Goal: Task Accomplishment & Management: Use online tool/utility

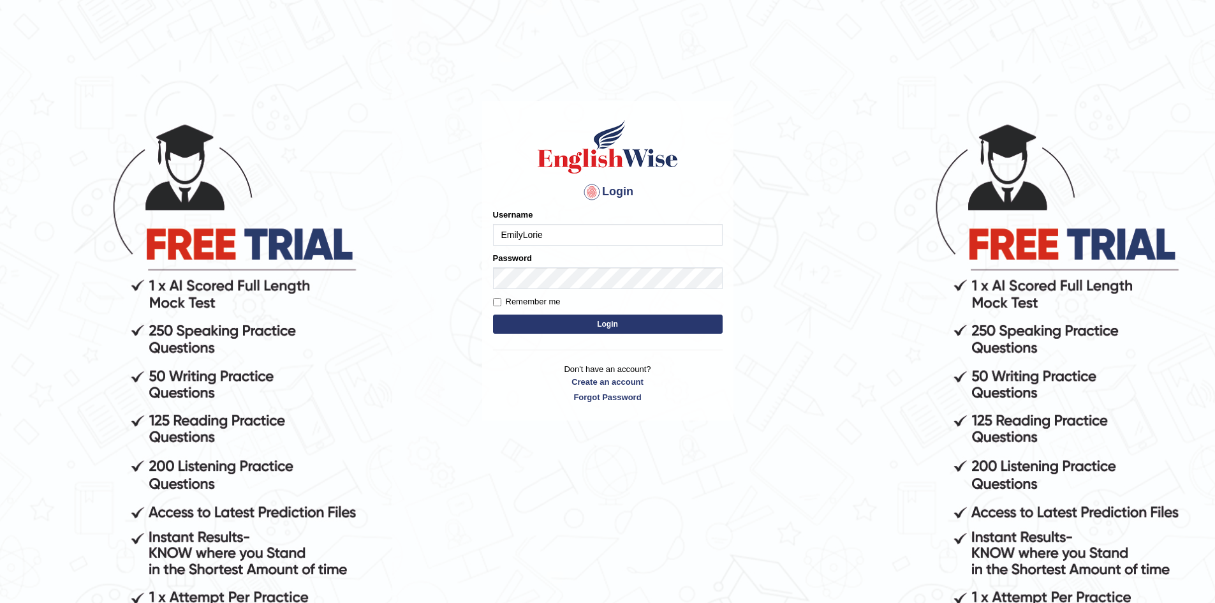
type input "EmilyLorie"
click at [589, 310] on form "Please fix the following errors: Username EmilyLorie Password Remember me Login" at bounding box center [608, 273] width 230 height 128
click at [593, 320] on button "Login" at bounding box center [608, 323] width 230 height 19
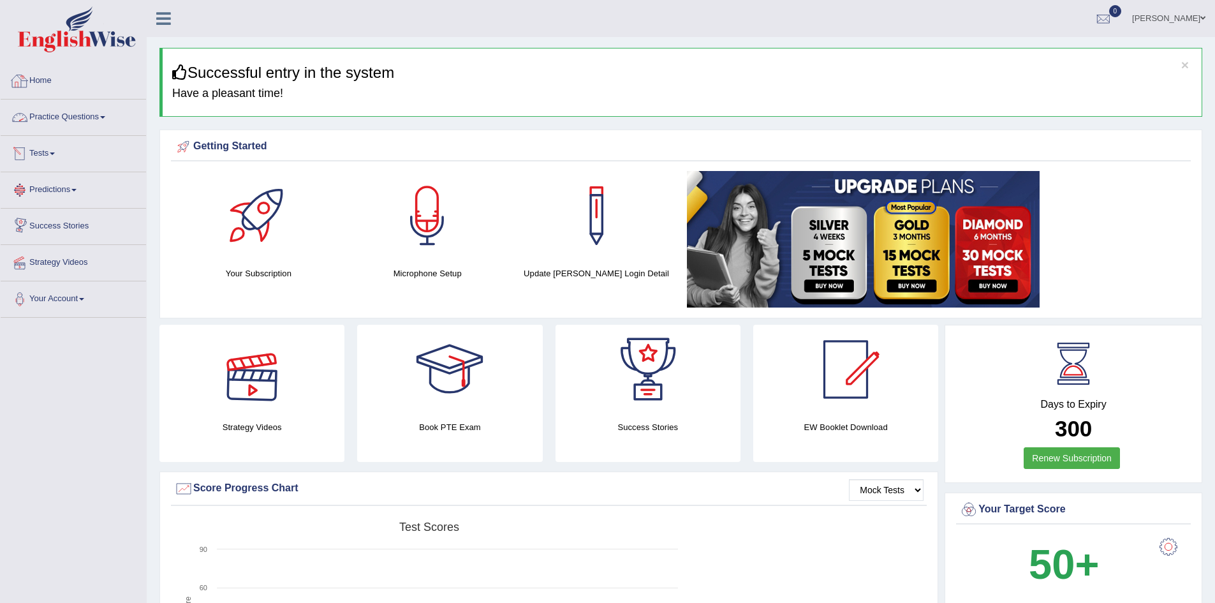
click at [92, 108] on link "Practice Questions" at bounding box center [73, 116] width 145 height 32
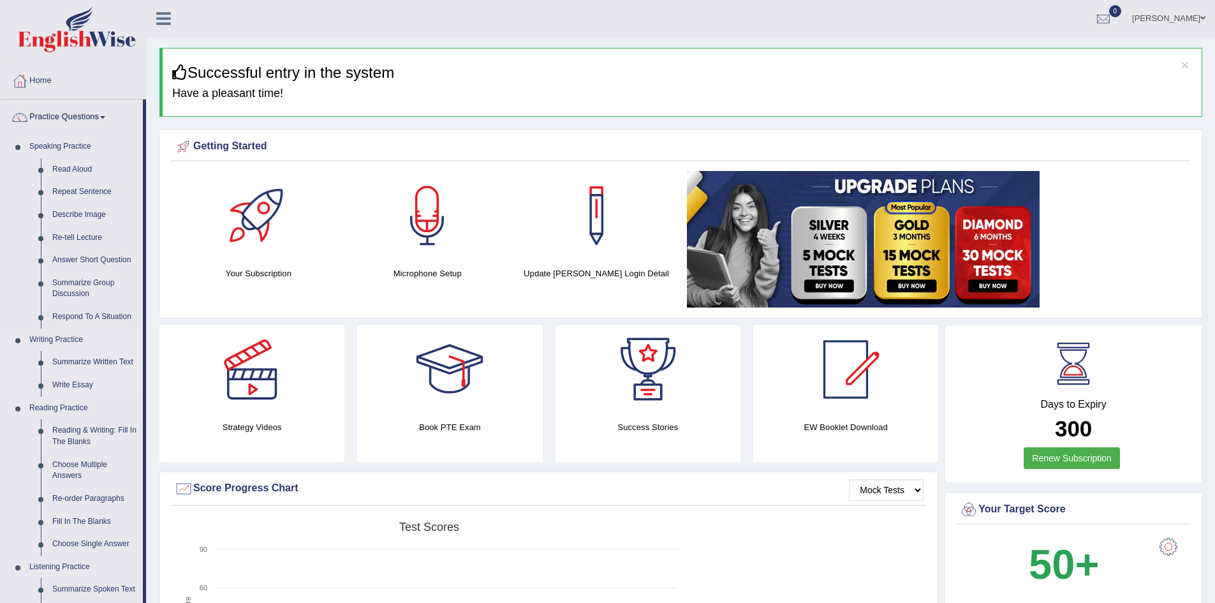
click at [119, 344] on link "Writing Practice" at bounding box center [83, 339] width 119 height 23
click at [87, 352] on link "Summarize Written Text" at bounding box center [95, 362] width 96 height 23
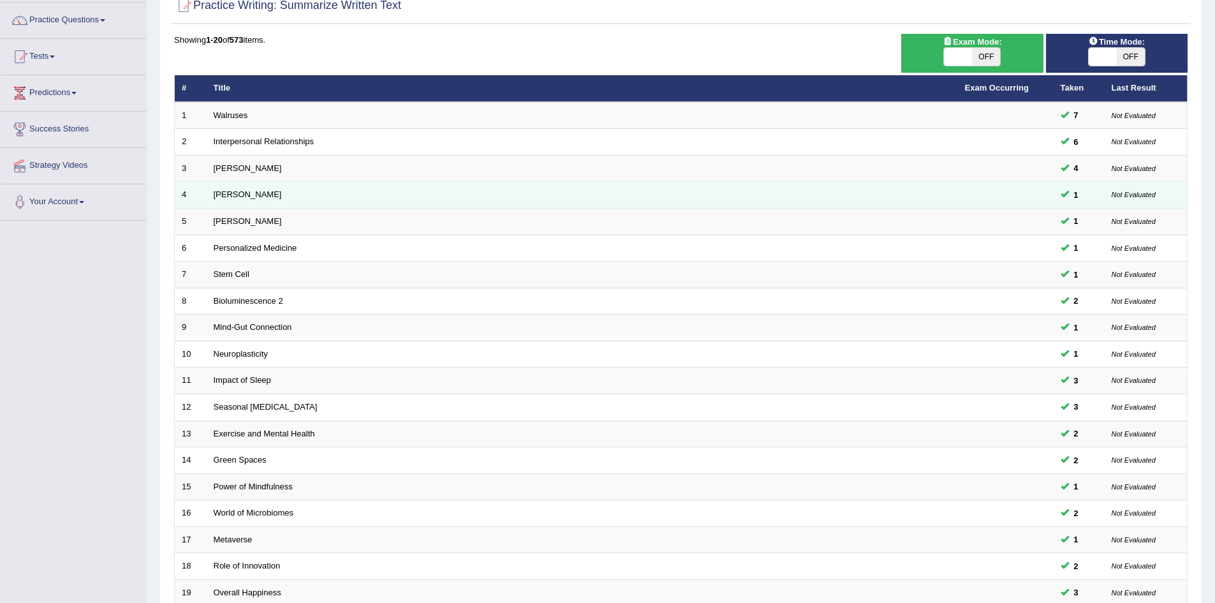
scroll to position [50, 0]
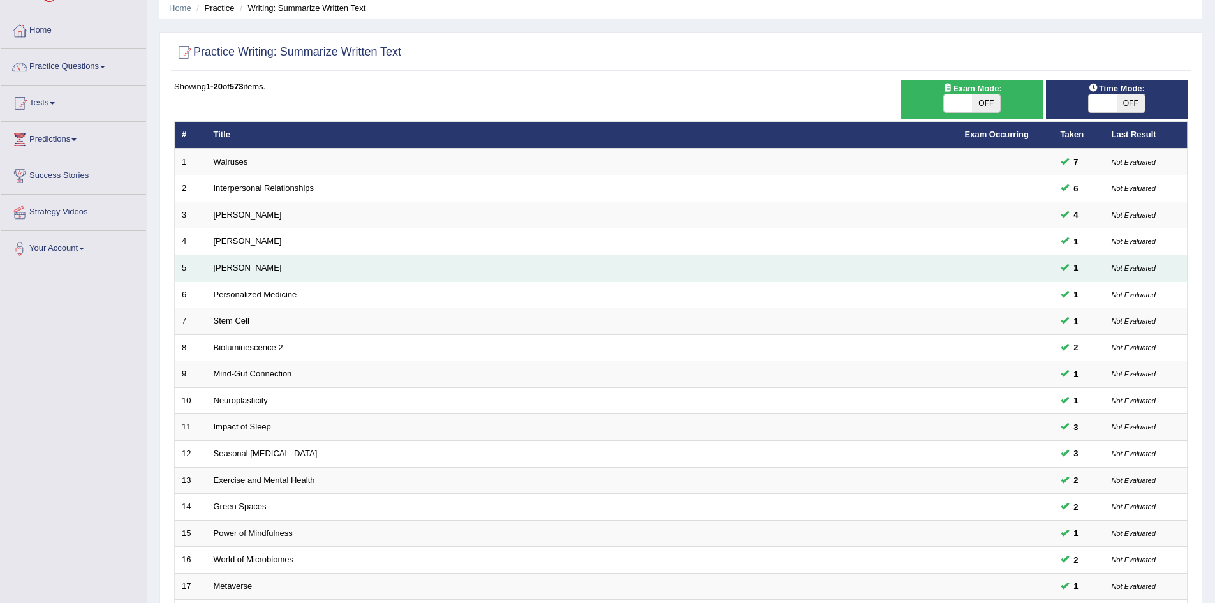
click at [240, 258] on td "Elizabeth Blackwell" at bounding box center [582, 268] width 751 height 27
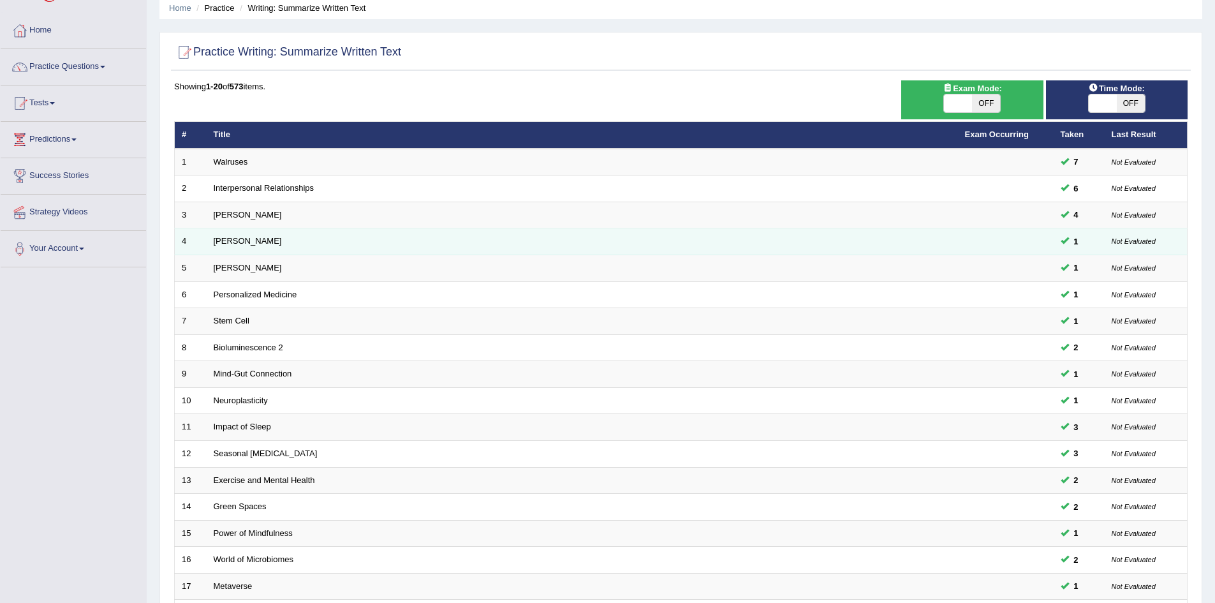
click at [231, 229] on td "Jonas Salk" at bounding box center [582, 241] width 751 height 27
click at [227, 237] on link "Jonas Salk" at bounding box center [248, 241] width 68 height 10
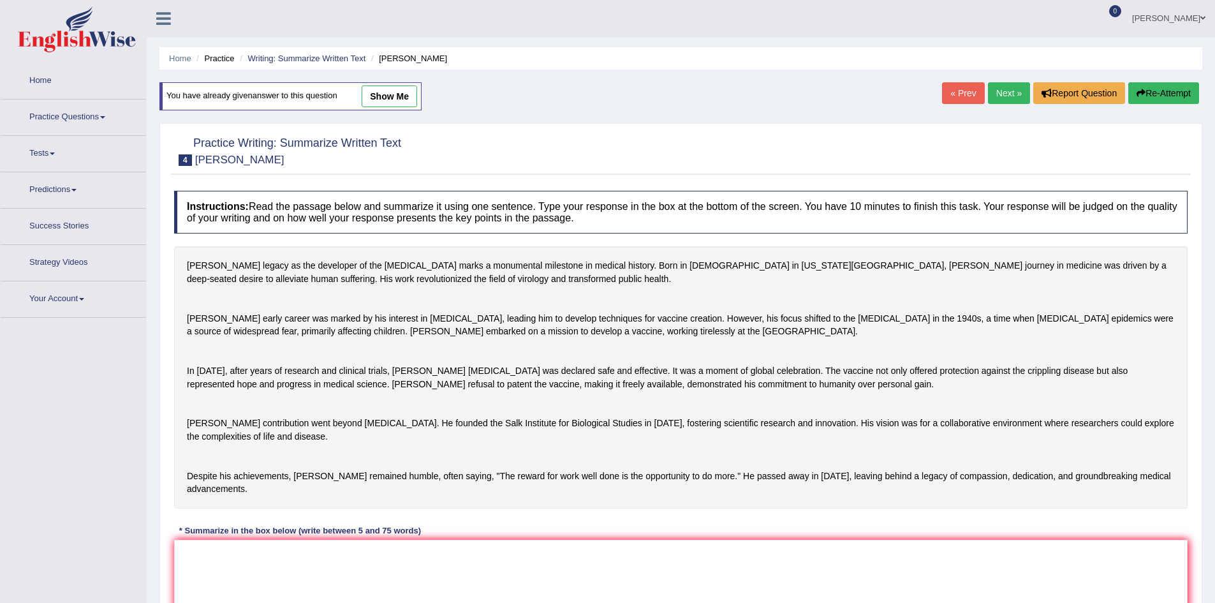
click at [330, 540] on textarea at bounding box center [681, 602] width 1014 height 124
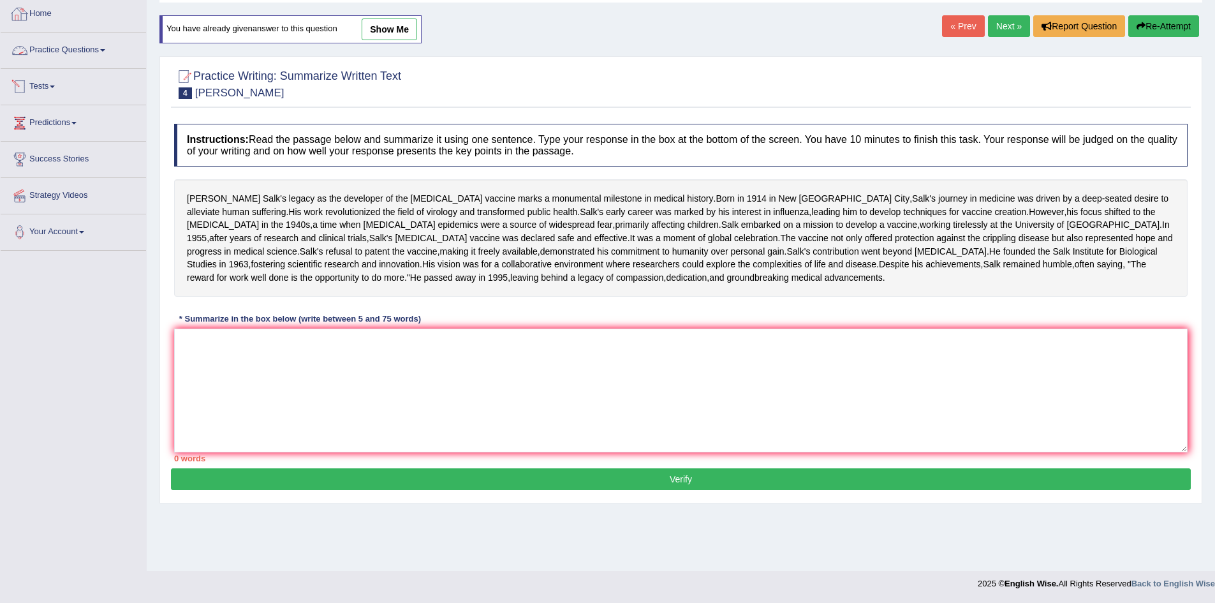
click at [89, 33] on link "Practice Questions" at bounding box center [73, 49] width 145 height 32
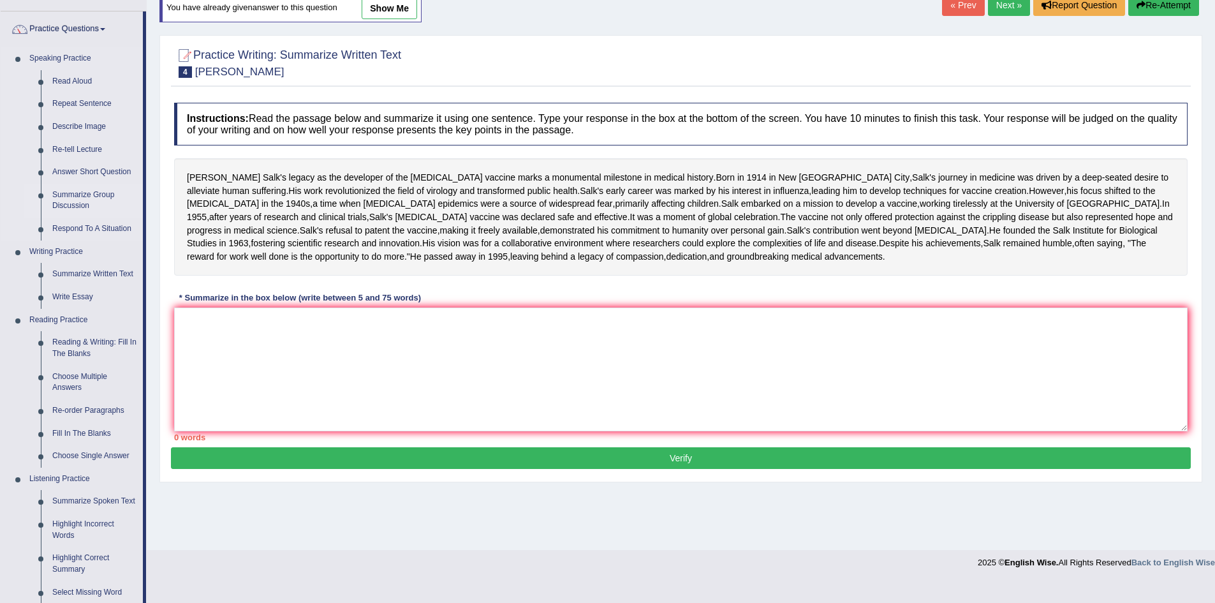
click at [93, 214] on link "Summarize Group Discussion" at bounding box center [95, 201] width 96 height 34
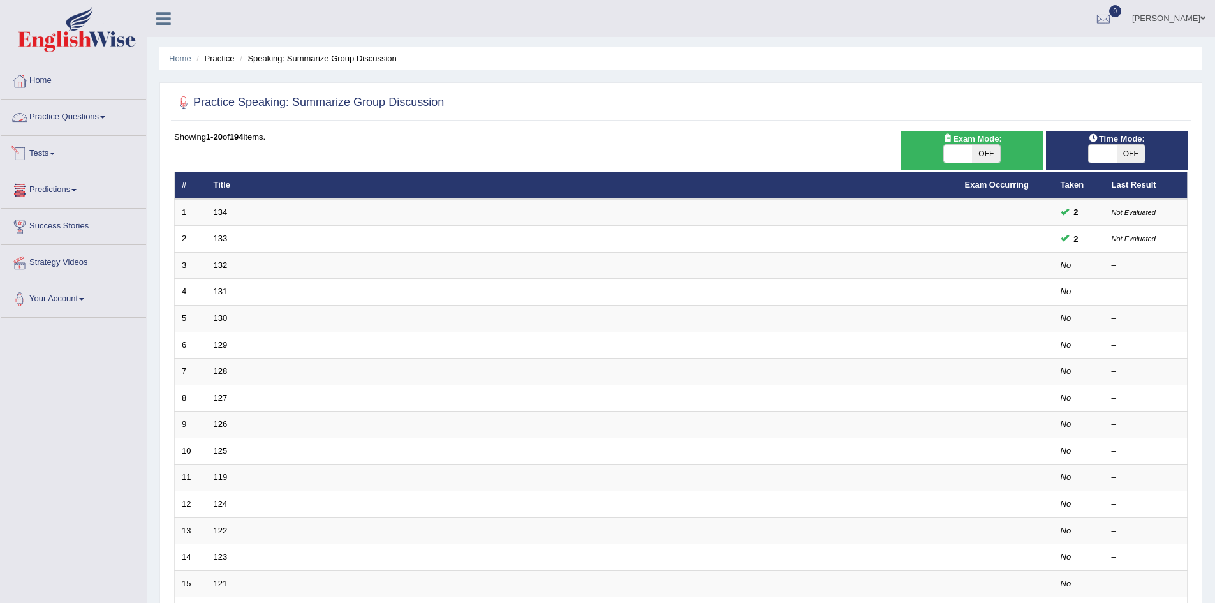
click at [100, 98] on li "Home" at bounding box center [73, 81] width 145 height 36
click at [96, 118] on link "Practice Questions" at bounding box center [73, 116] width 145 height 32
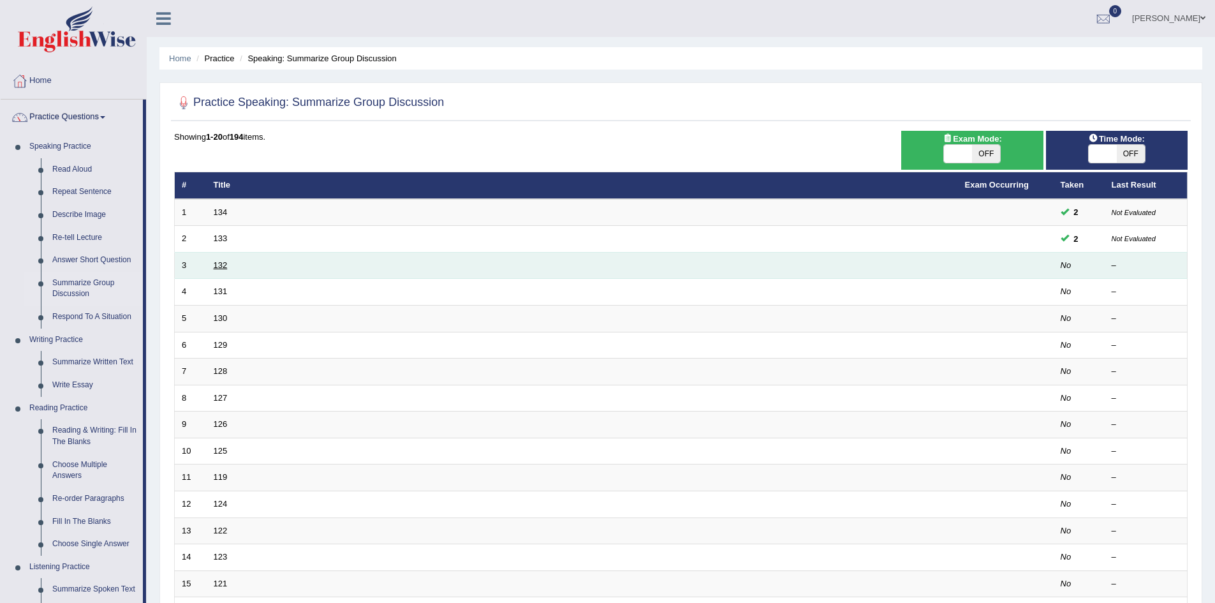
click at [220, 262] on link "132" at bounding box center [221, 265] width 14 height 10
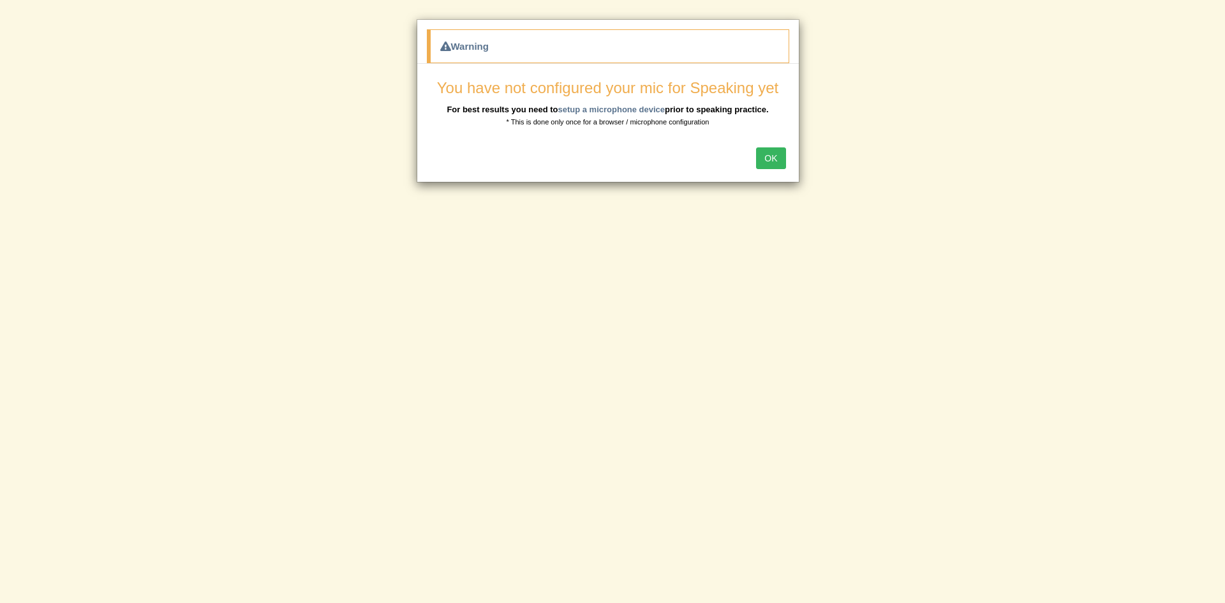
click at [774, 150] on button "OK" at bounding box center [770, 158] width 29 height 22
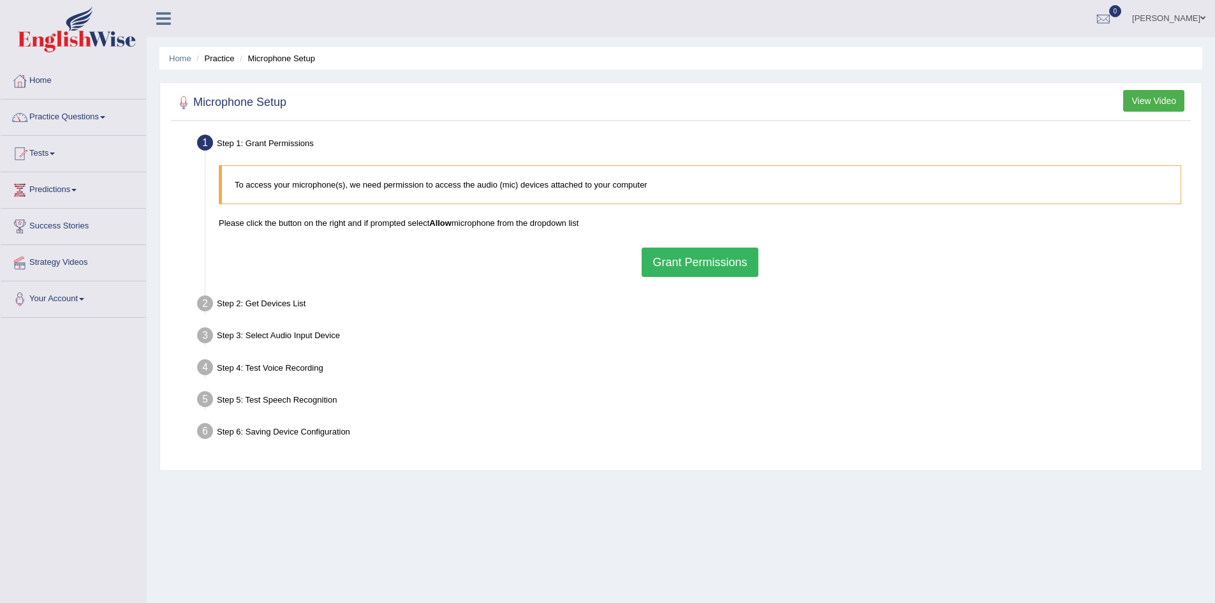
click at [739, 257] on button "Grant Permissions" at bounding box center [700, 261] width 116 height 29
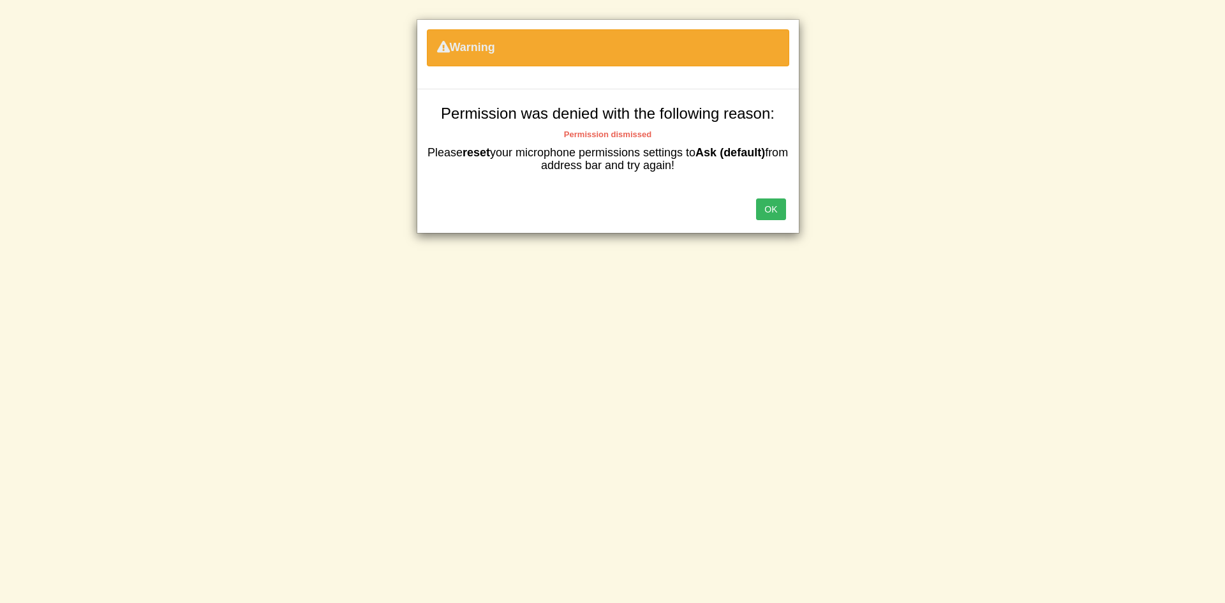
click at [771, 200] on button "OK" at bounding box center [770, 209] width 29 height 22
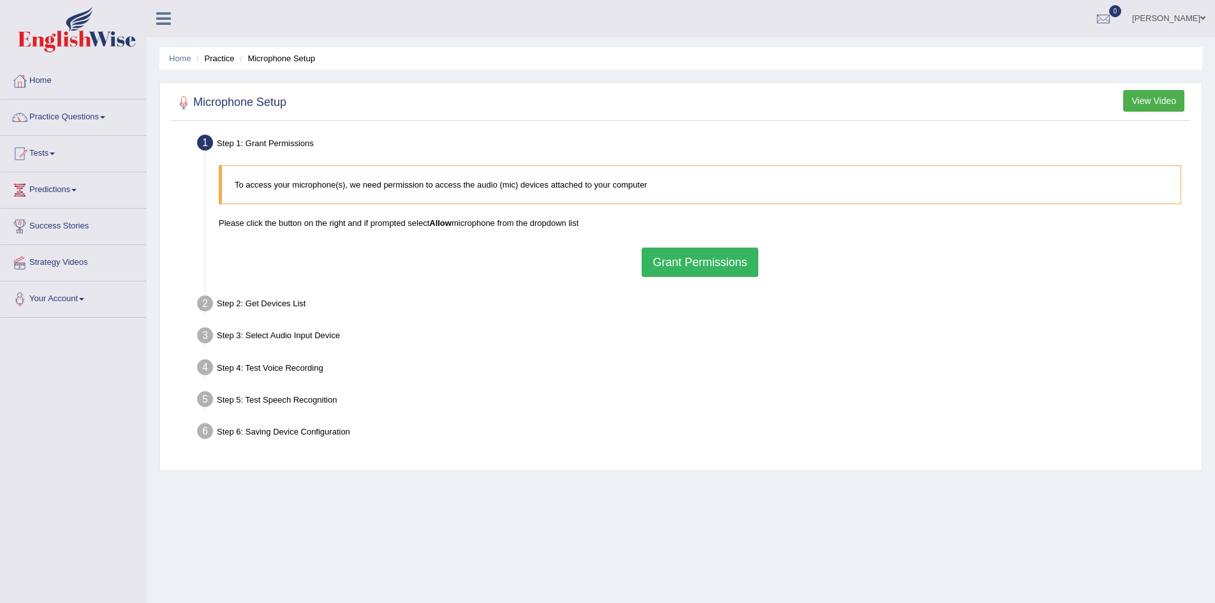
click at [671, 255] on button "Grant Permissions" at bounding box center [700, 261] width 116 height 29
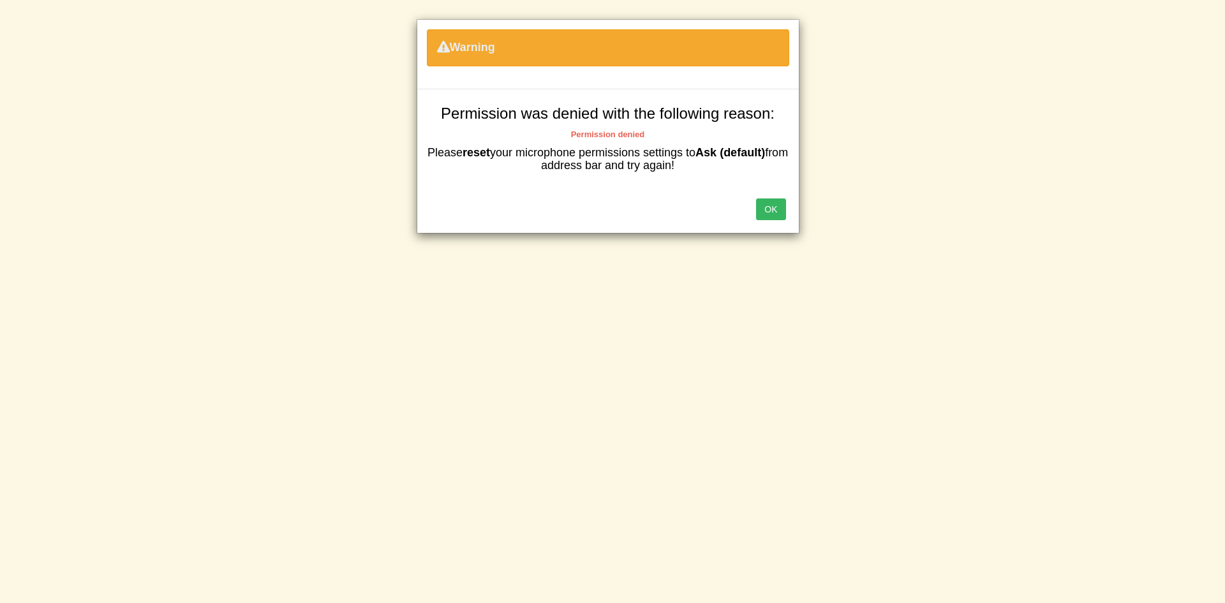
click at [778, 215] on button "OK" at bounding box center [770, 209] width 29 height 22
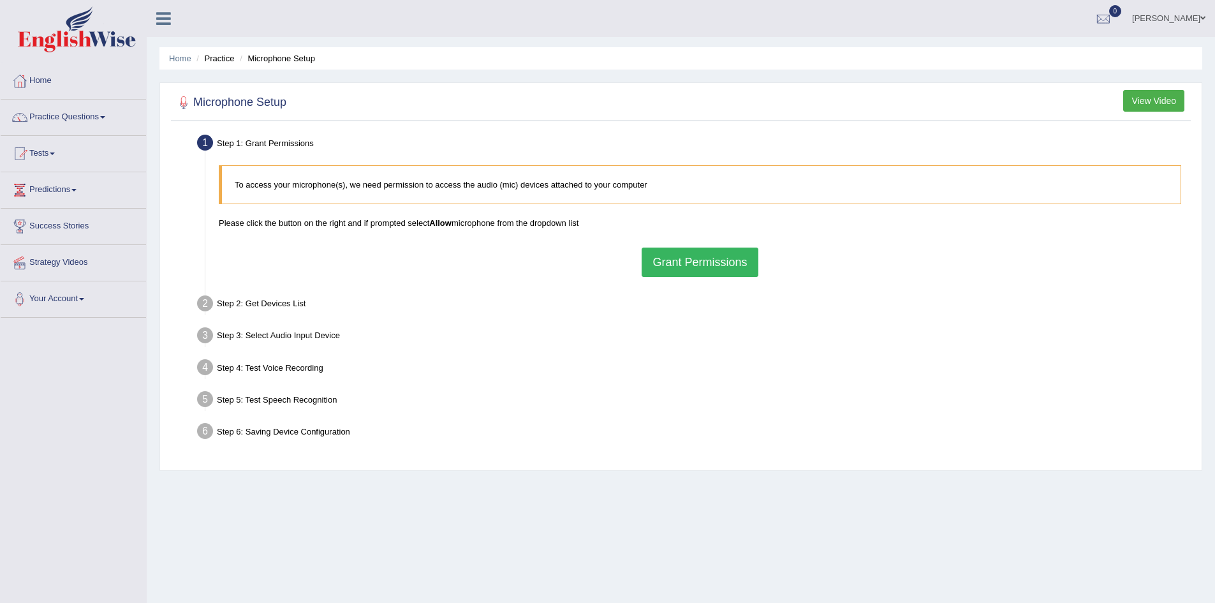
click at [719, 261] on button "Grant Permissions" at bounding box center [700, 261] width 116 height 29
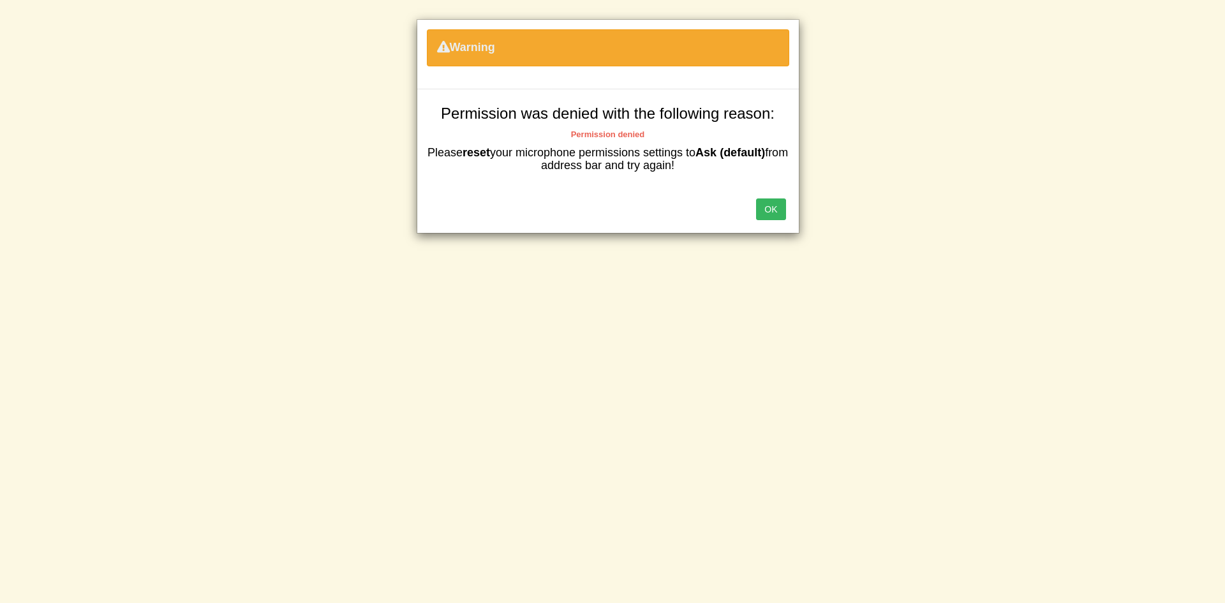
click at [780, 198] on button "OK" at bounding box center [770, 209] width 29 height 22
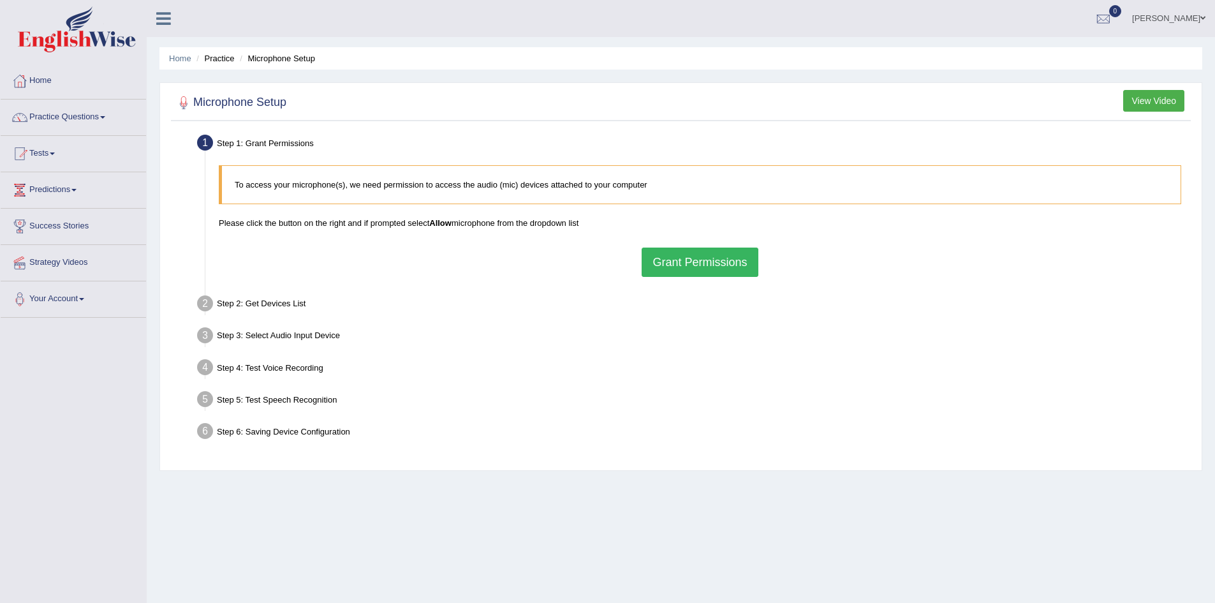
click at [726, 253] on button "Grant Permissions" at bounding box center [700, 261] width 116 height 29
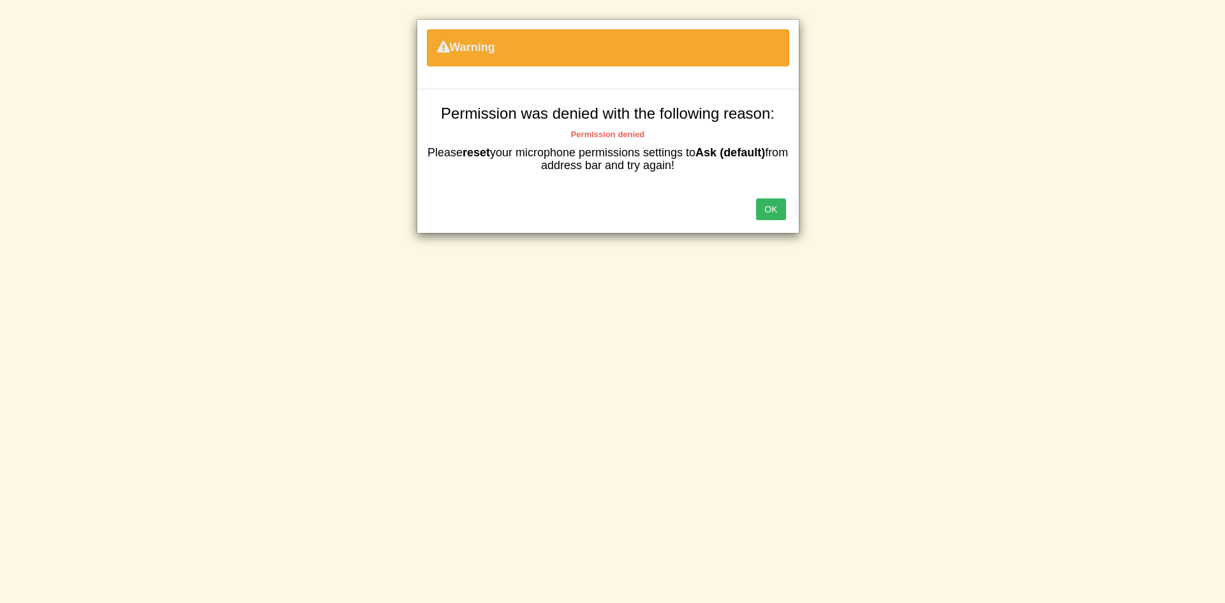
click at [779, 205] on button "OK" at bounding box center [770, 209] width 29 height 22
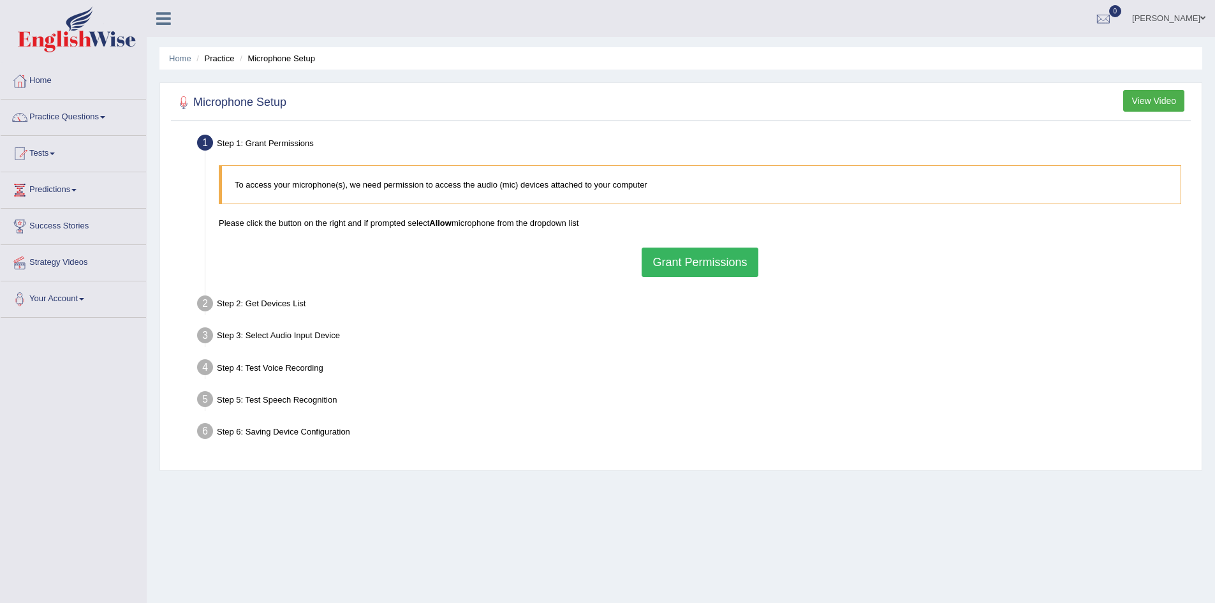
click at [684, 254] on button "Grant Permissions" at bounding box center [700, 261] width 116 height 29
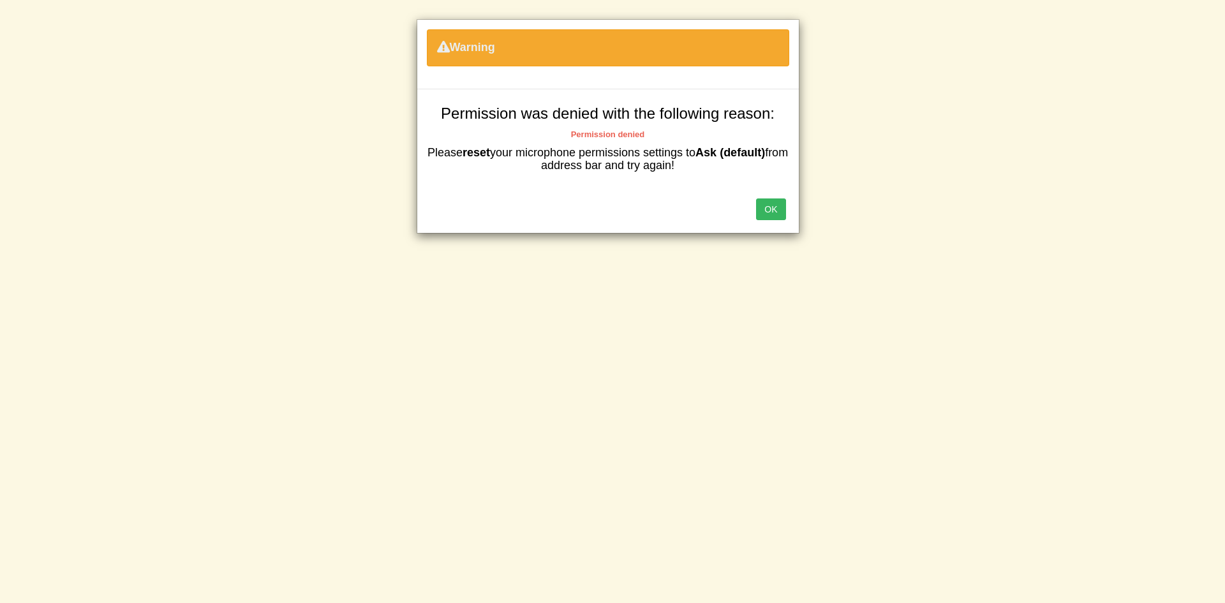
click at [765, 208] on button "OK" at bounding box center [770, 209] width 29 height 22
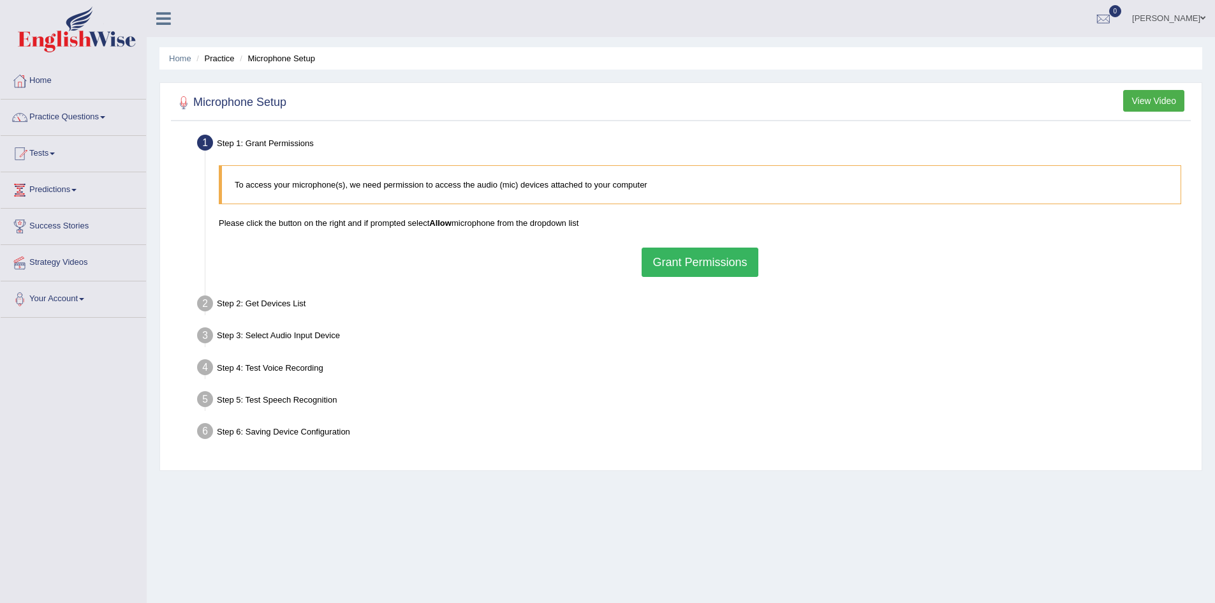
click at [709, 259] on button "Grant Permissions" at bounding box center [700, 261] width 116 height 29
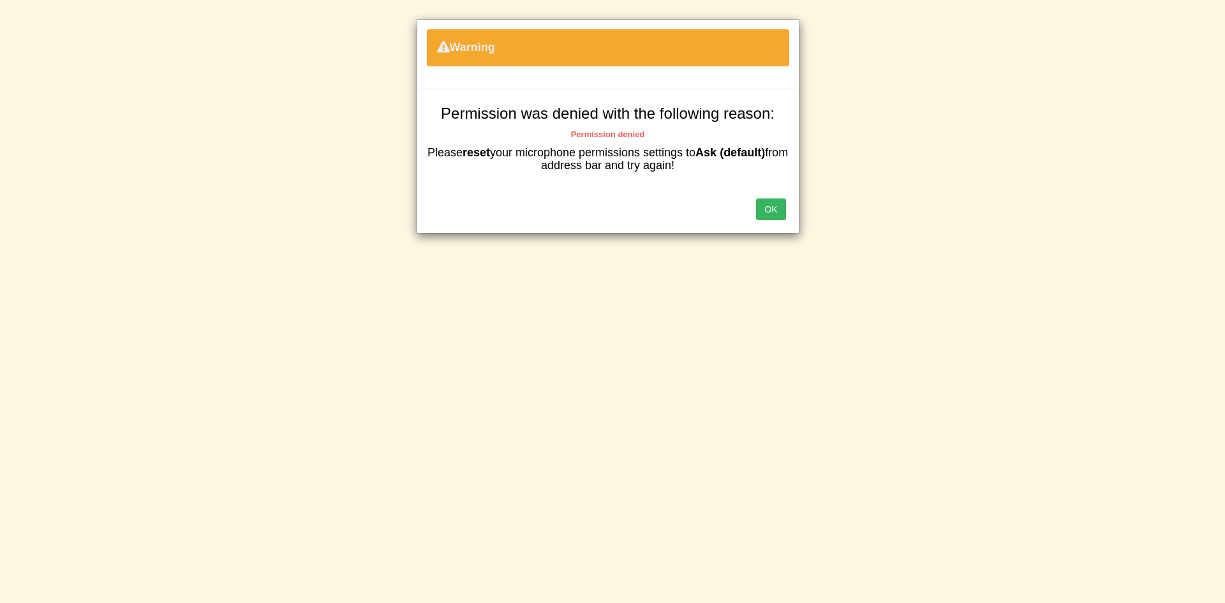
click at [777, 204] on button "OK" at bounding box center [770, 209] width 29 height 22
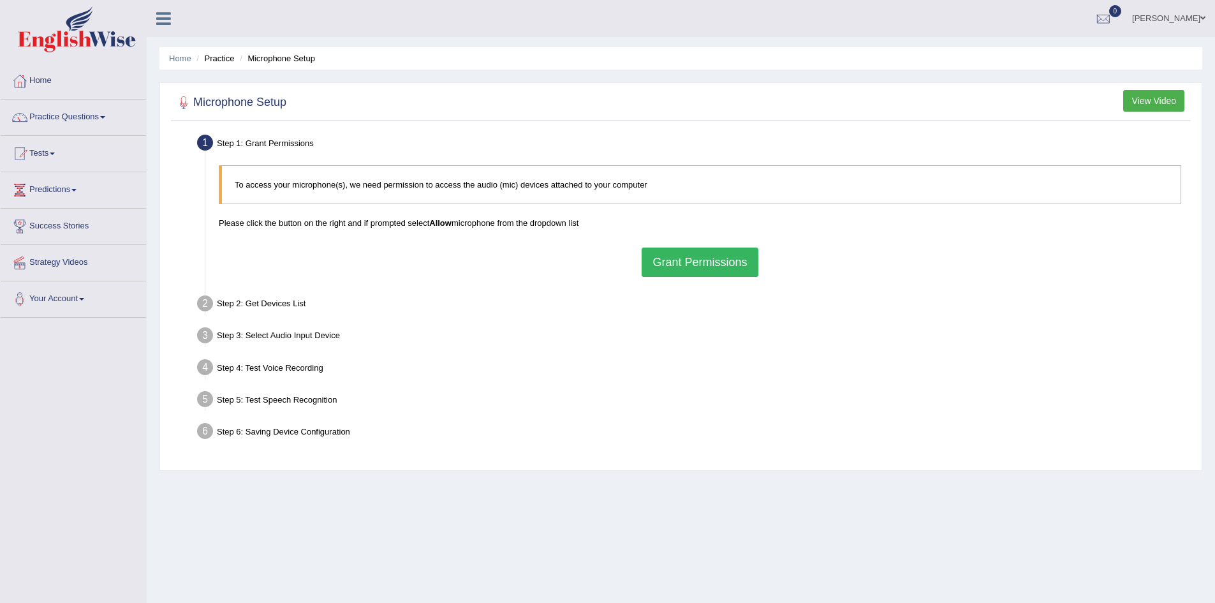
drag, startPoint x: 1200, startPoint y: 543, endPoint x: 1184, endPoint y: 554, distance: 18.8
click at [1199, 544] on div "Home Practice Microphone Setup You have already completed the setup earlier wit…" at bounding box center [681, 319] width 1068 height 638
click at [945, 490] on div "Home Practice Microphone Setup You have already completed the setup earlier wit…" at bounding box center [681, 319] width 1068 height 638
click at [896, 390] on div "Step 5: Test Speech Recognition" at bounding box center [693, 401] width 1005 height 28
click at [707, 253] on button "Grant Permissions" at bounding box center [700, 261] width 116 height 29
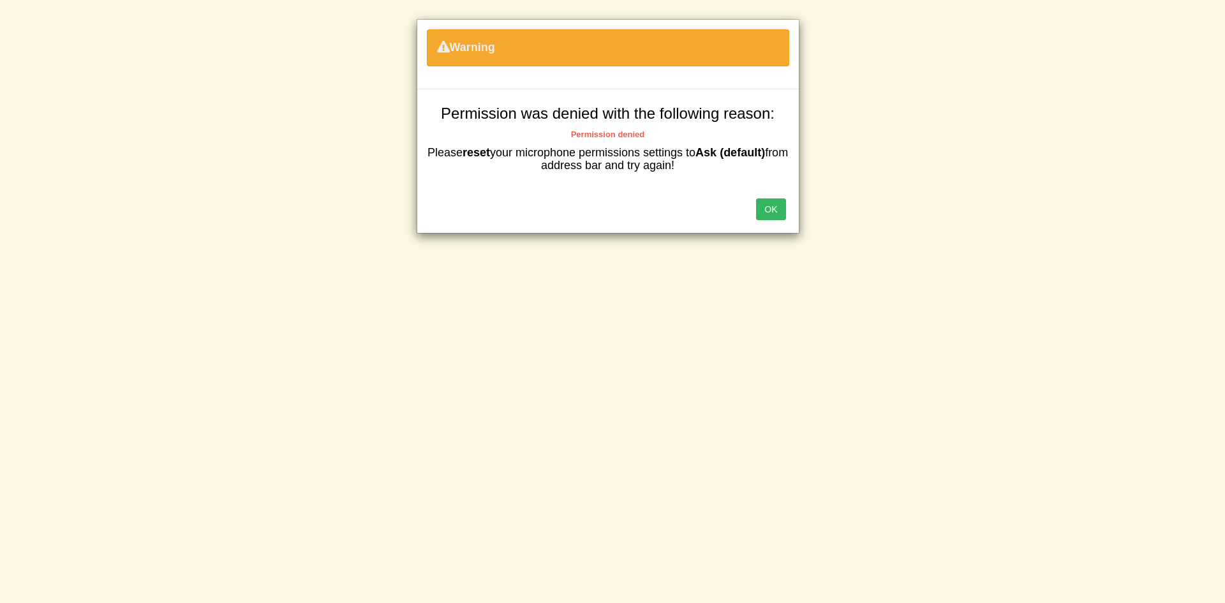
click at [775, 198] on button "OK" at bounding box center [770, 209] width 29 height 22
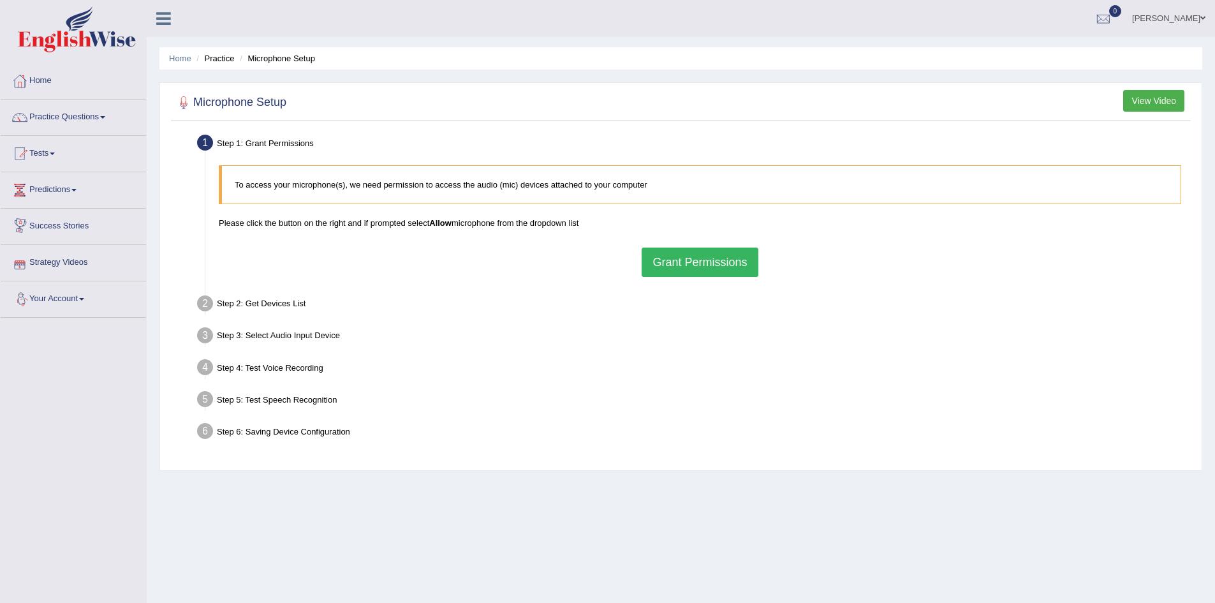
click at [78, 284] on link "Your Account" at bounding box center [73, 297] width 145 height 32
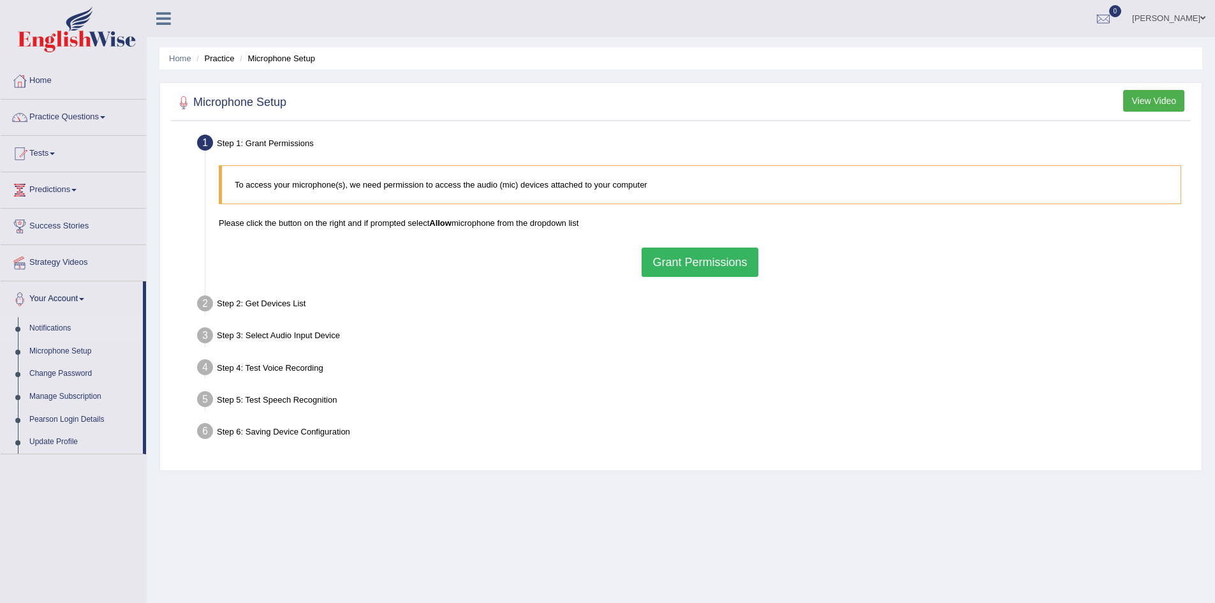
click at [86, 337] on link "Notifications" at bounding box center [83, 328] width 119 height 23
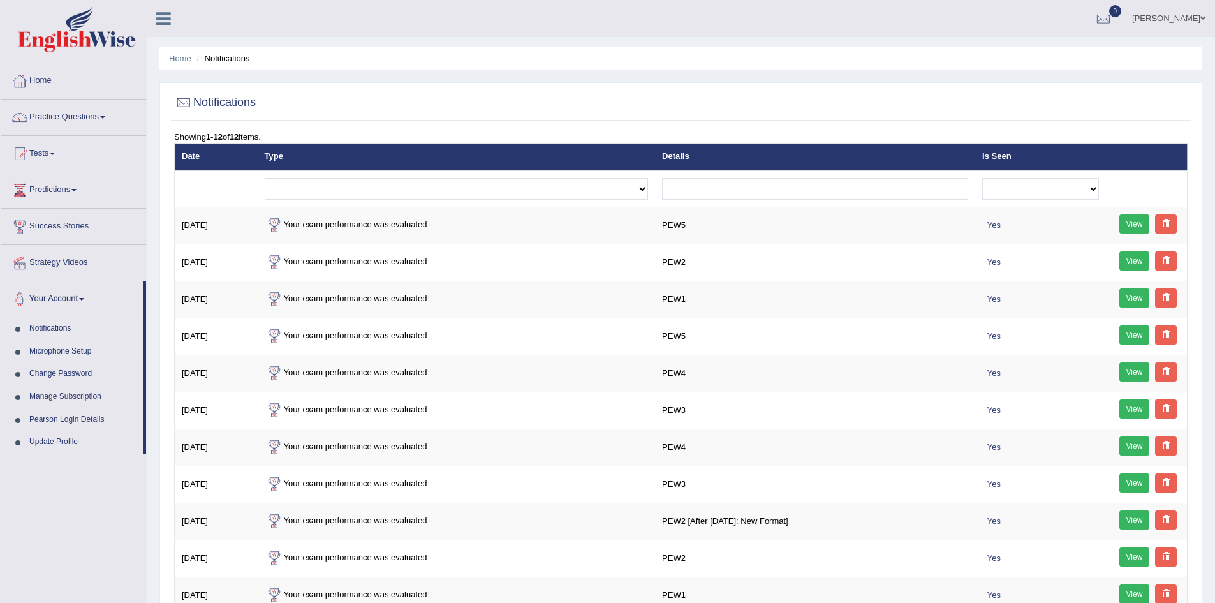
click at [65, 340] on link "Microphone Setup" at bounding box center [83, 351] width 119 height 23
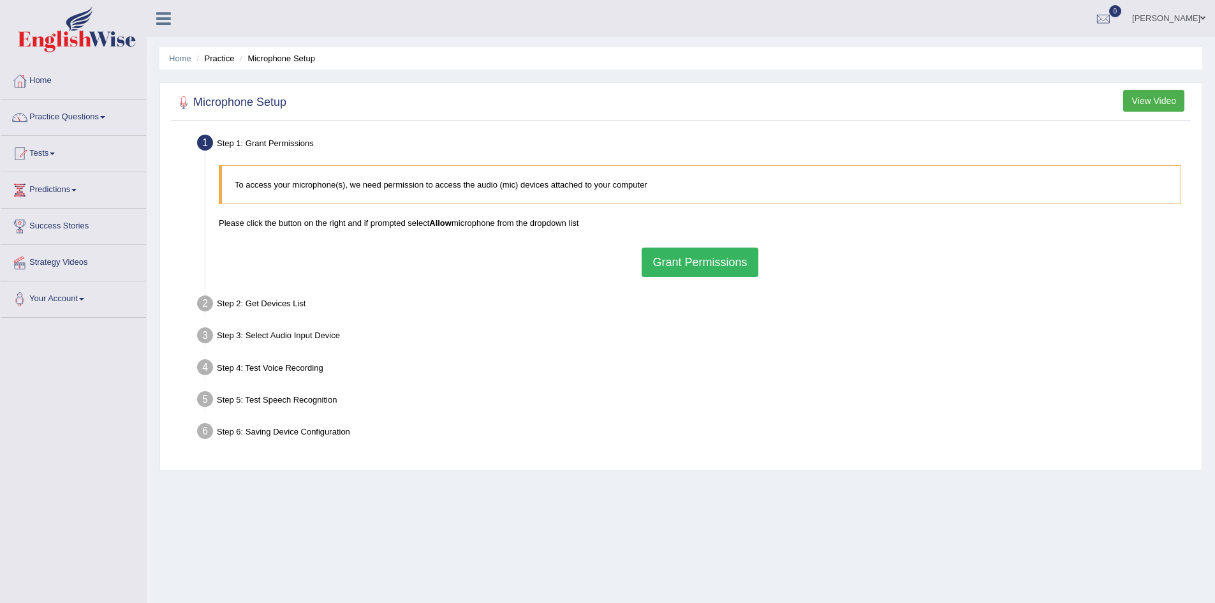
drag, startPoint x: 0, startPoint y: 0, endPoint x: 672, endPoint y: 258, distance: 720.2
click at [672, 258] on button "Grant Permissions" at bounding box center [700, 261] width 116 height 29
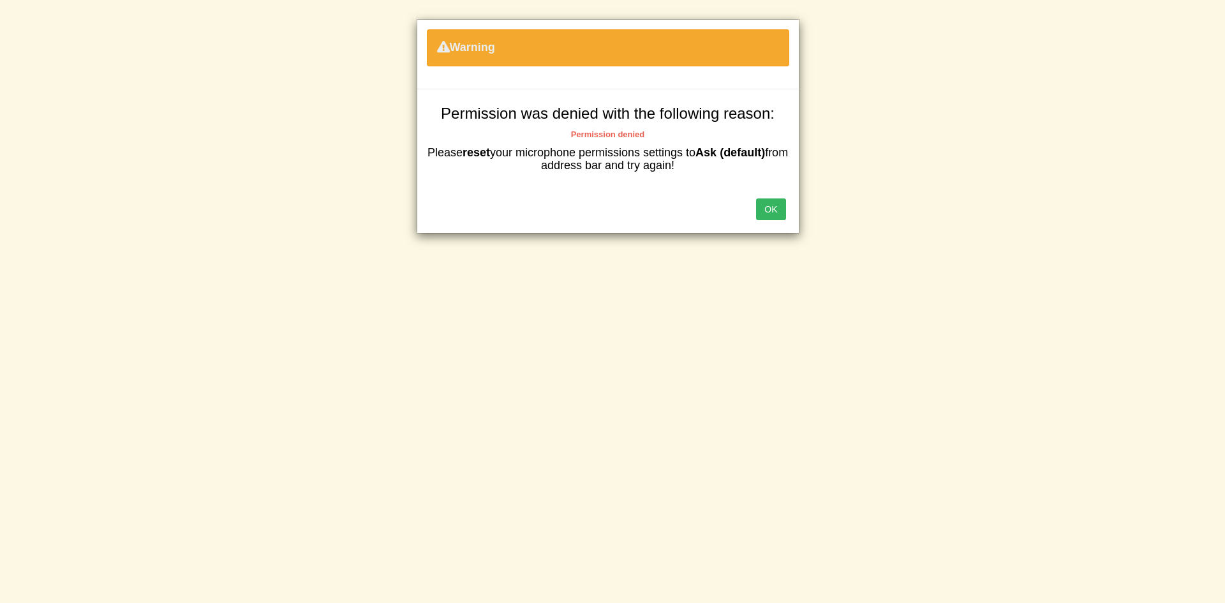
click at [769, 203] on button "OK" at bounding box center [770, 209] width 29 height 22
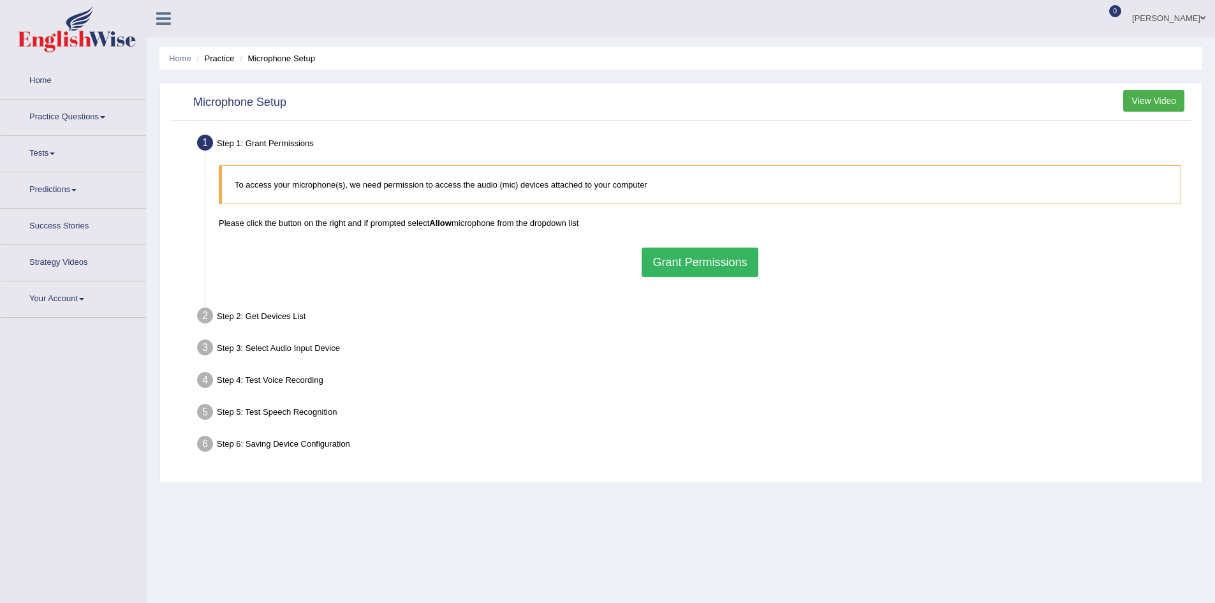
click at [281, 47] on div "Home Practice Microphone Setup You have already completed the setup earlier wit…" at bounding box center [681, 319] width 1068 height 638
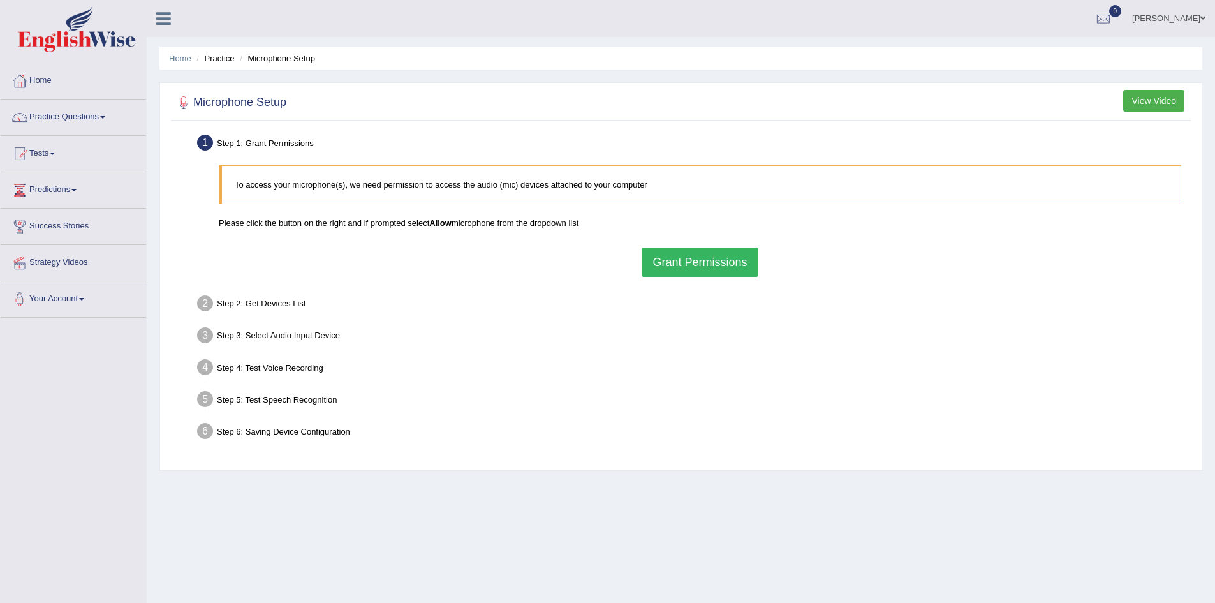
click at [284, 52] on ul "Home Practice Microphone Setup" at bounding box center [680, 58] width 1043 height 22
click at [690, 253] on button "Grant Permissions" at bounding box center [700, 261] width 116 height 29
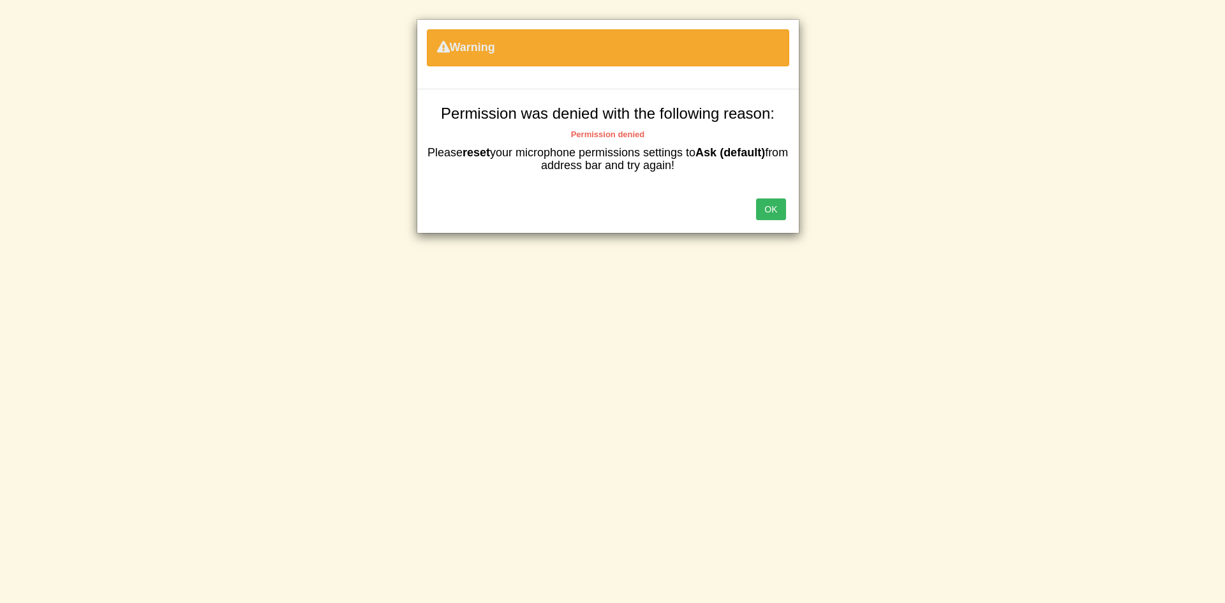
click at [776, 211] on button "OK" at bounding box center [770, 209] width 29 height 22
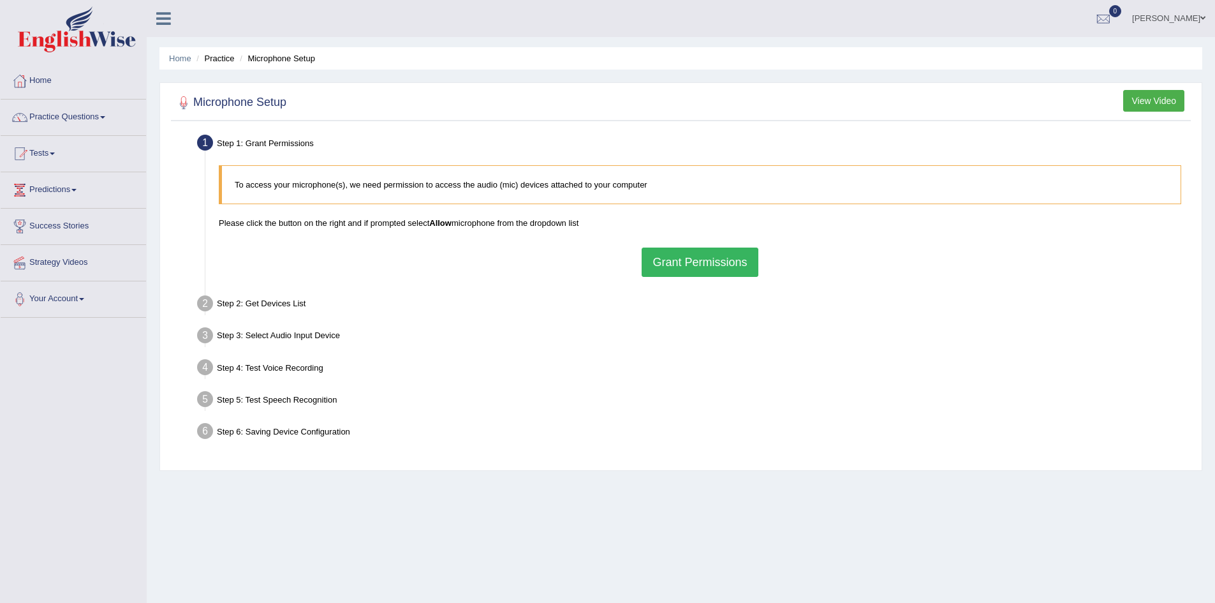
click at [279, 540] on div "Home Practice Microphone Setup You have already completed the setup earlier wit…" at bounding box center [681, 319] width 1068 height 638
click at [1052, 316] on div "Step 2: Get Devices List" at bounding box center [693, 305] width 1005 height 28
click at [684, 265] on button "Grant Permissions" at bounding box center [700, 261] width 116 height 29
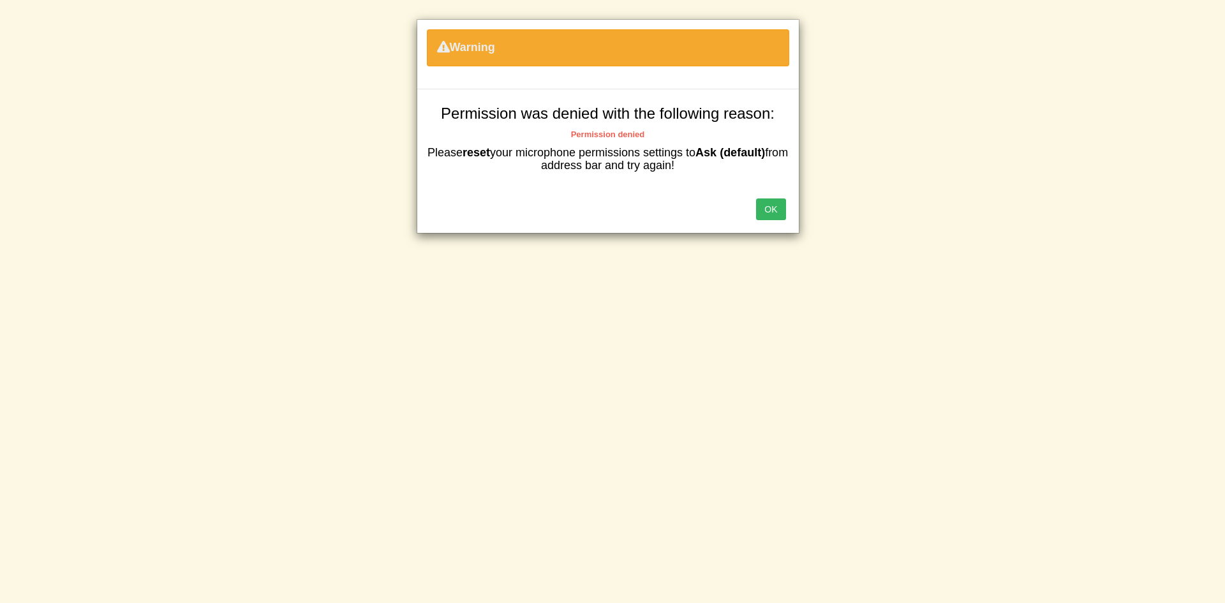
click at [772, 200] on button "OK" at bounding box center [770, 209] width 29 height 22
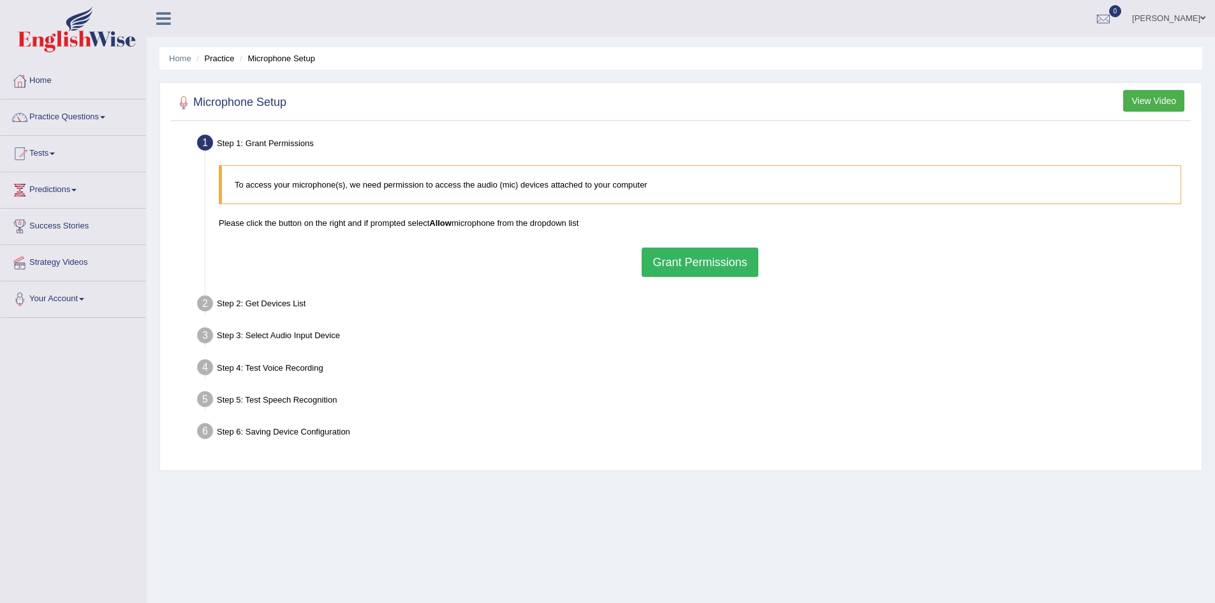
click at [678, 262] on button "Grant Permissions" at bounding box center [700, 261] width 116 height 29
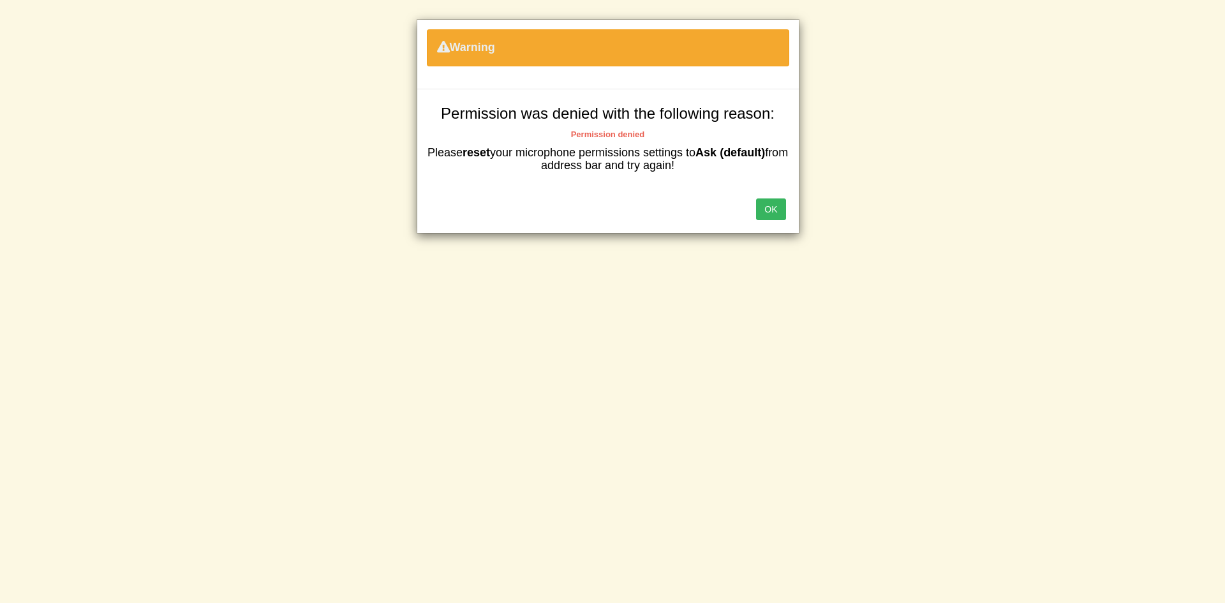
click at [772, 209] on button "OK" at bounding box center [770, 209] width 29 height 22
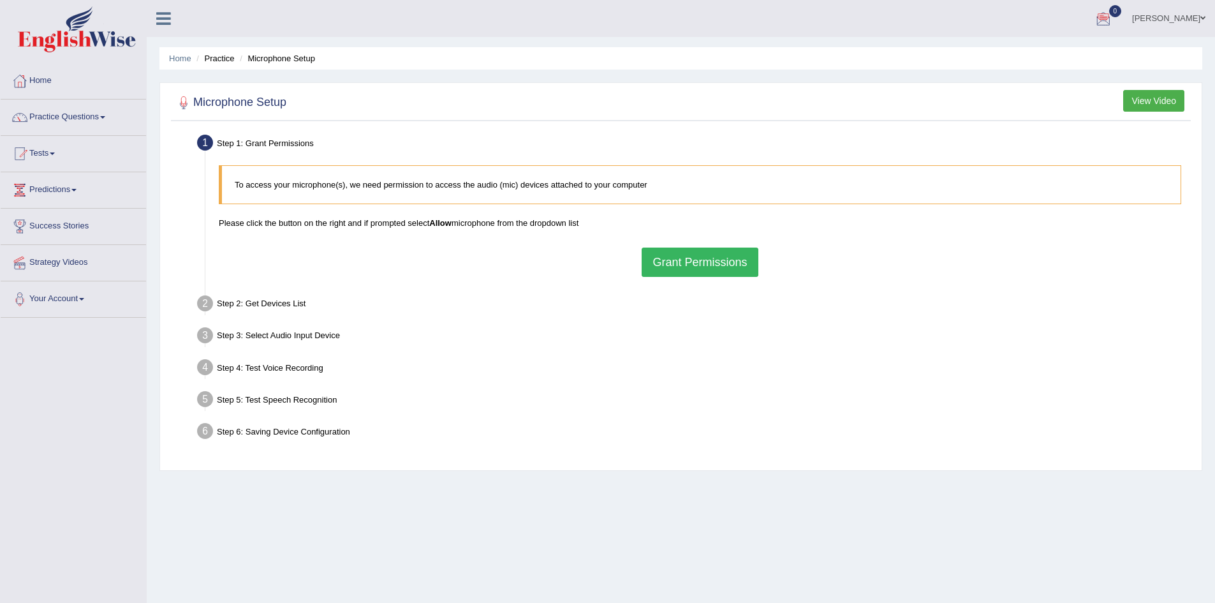
click at [701, 256] on button "Grant Permissions" at bounding box center [700, 261] width 116 height 29
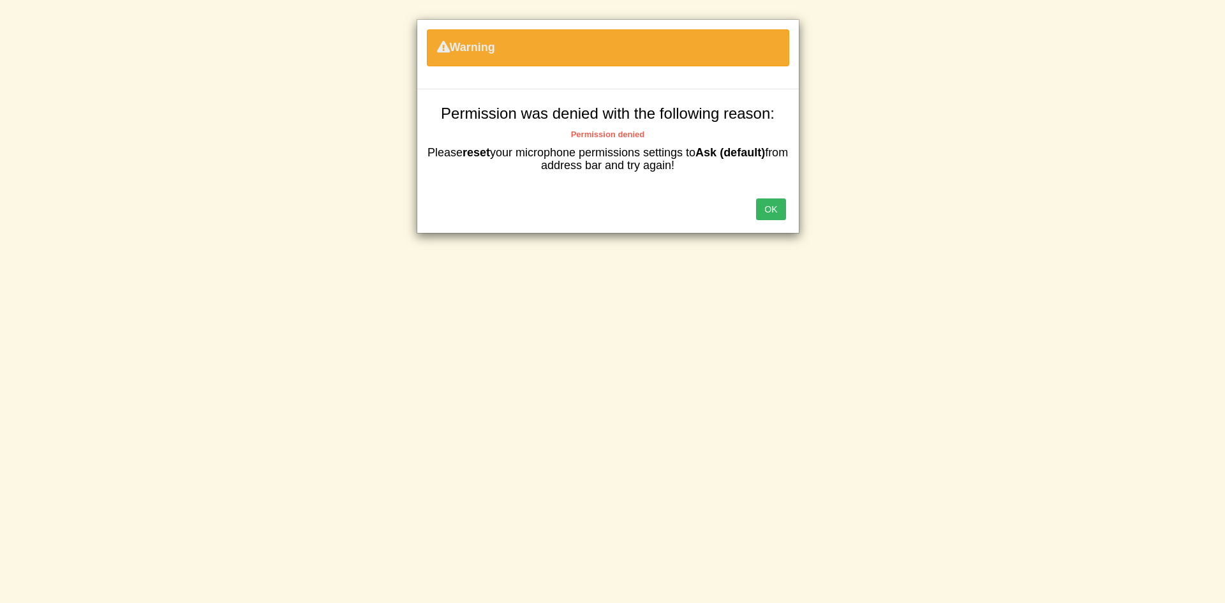
click at [771, 199] on button "OK" at bounding box center [770, 209] width 29 height 22
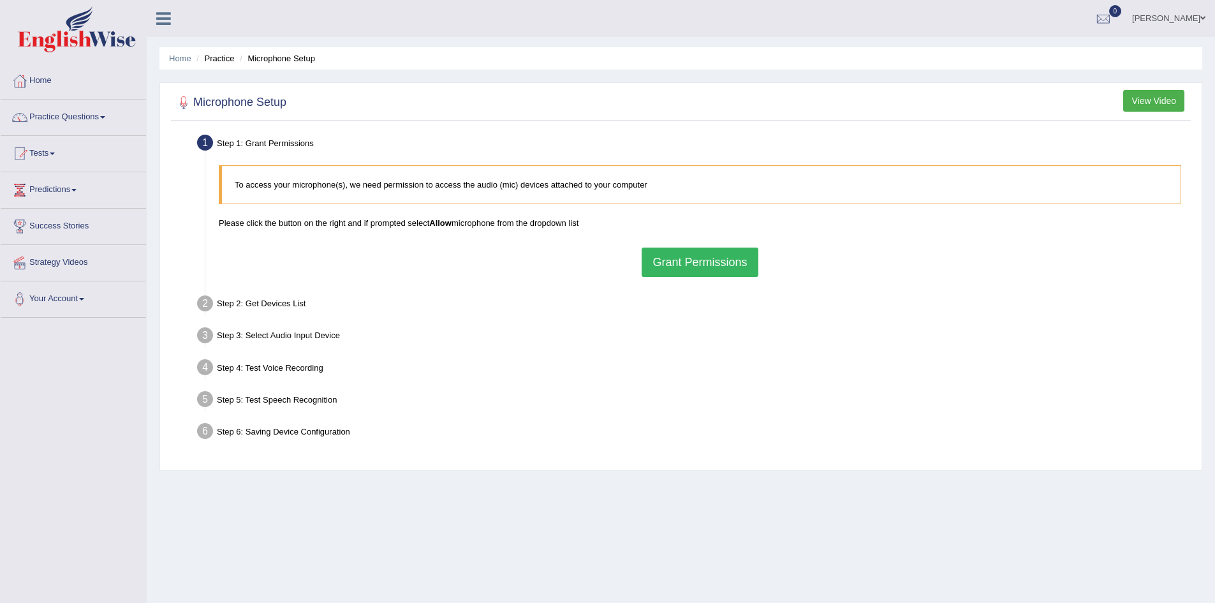
click at [709, 251] on button "Grant Permissions" at bounding box center [700, 261] width 116 height 29
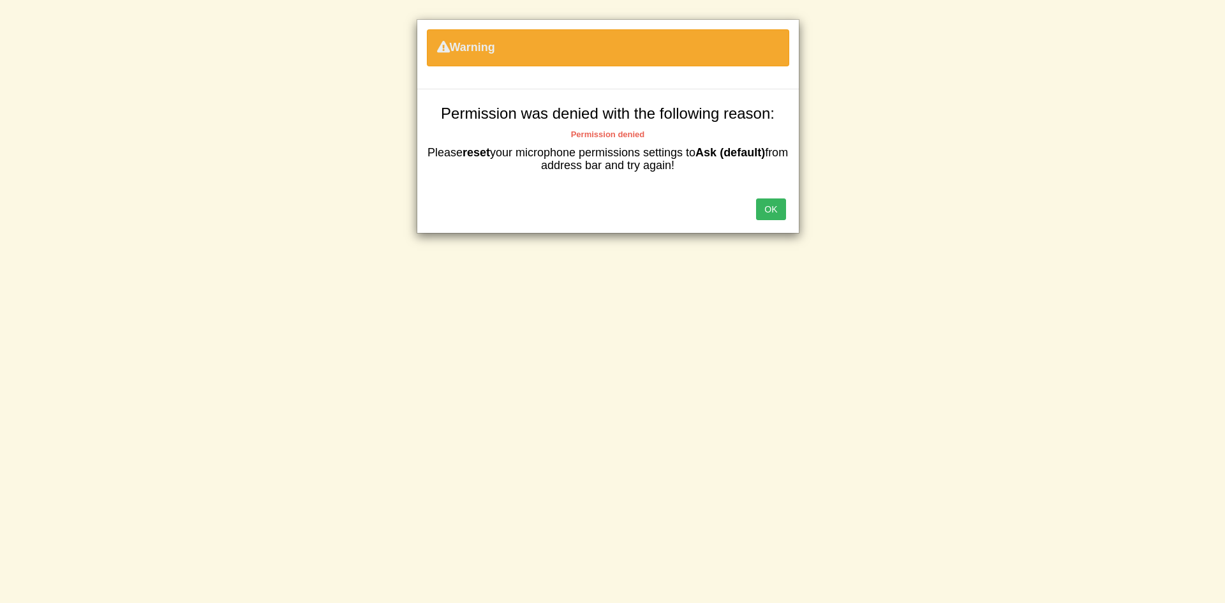
click at [786, 206] on div "OK" at bounding box center [607, 210] width 381 height 45
click at [783, 207] on button "OK" at bounding box center [770, 209] width 29 height 22
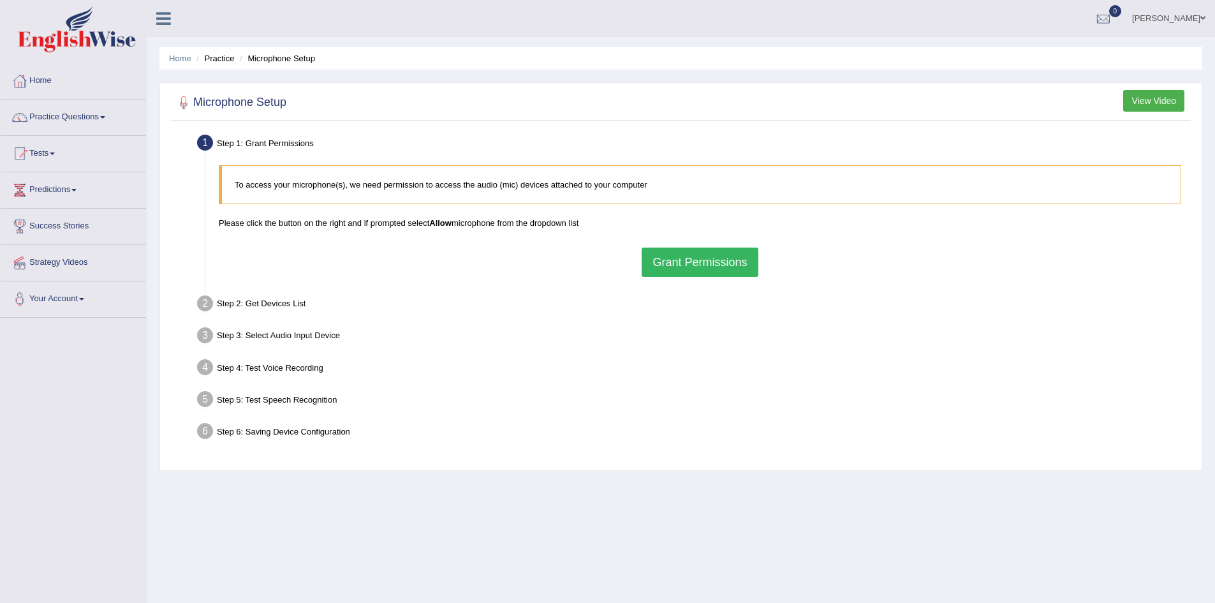
click at [698, 257] on button "Grant Permissions" at bounding box center [700, 261] width 116 height 29
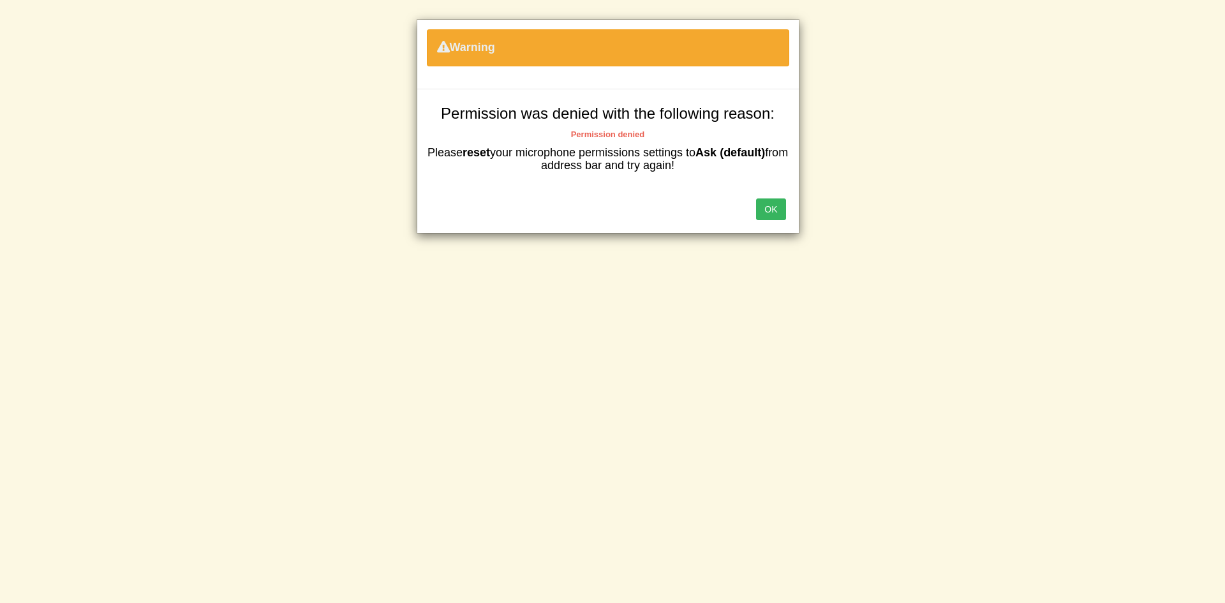
click at [771, 196] on div "OK" at bounding box center [607, 210] width 381 height 45
click at [767, 202] on button "OK" at bounding box center [770, 209] width 29 height 22
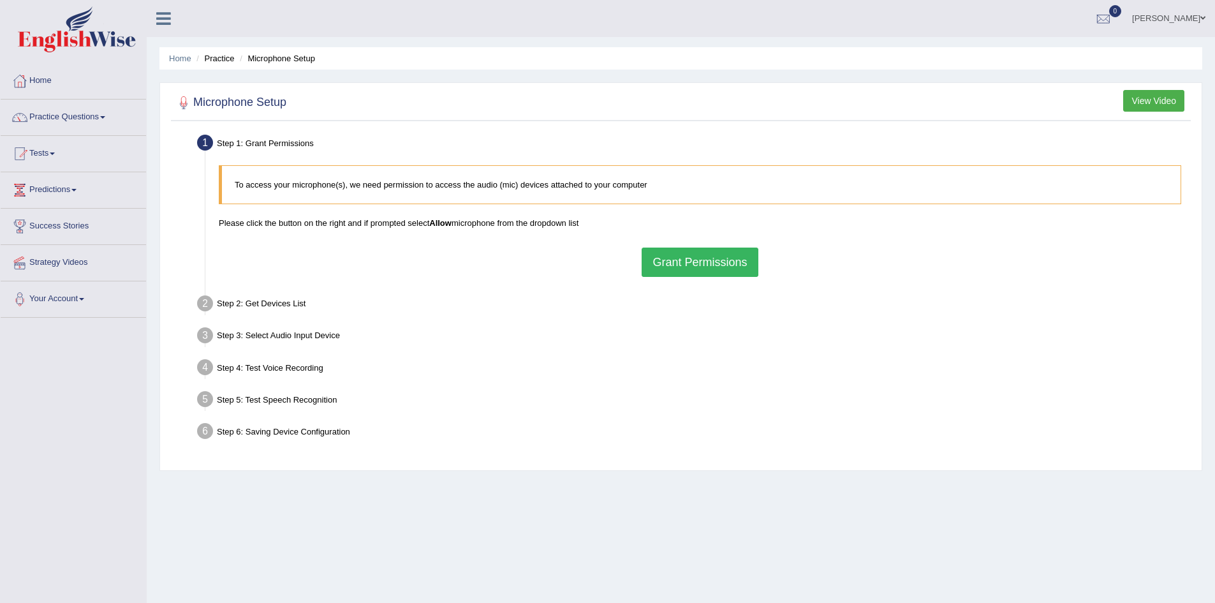
click at [725, 261] on button "Grant Permissions" at bounding box center [700, 261] width 116 height 29
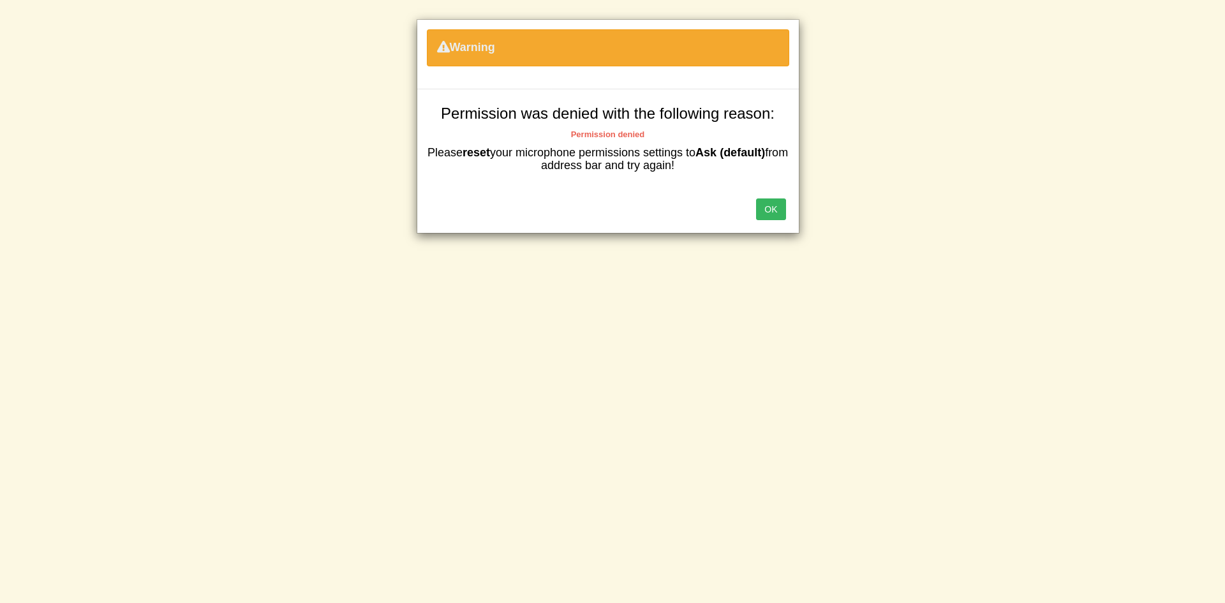
click at [760, 202] on button "OK" at bounding box center [770, 209] width 29 height 22
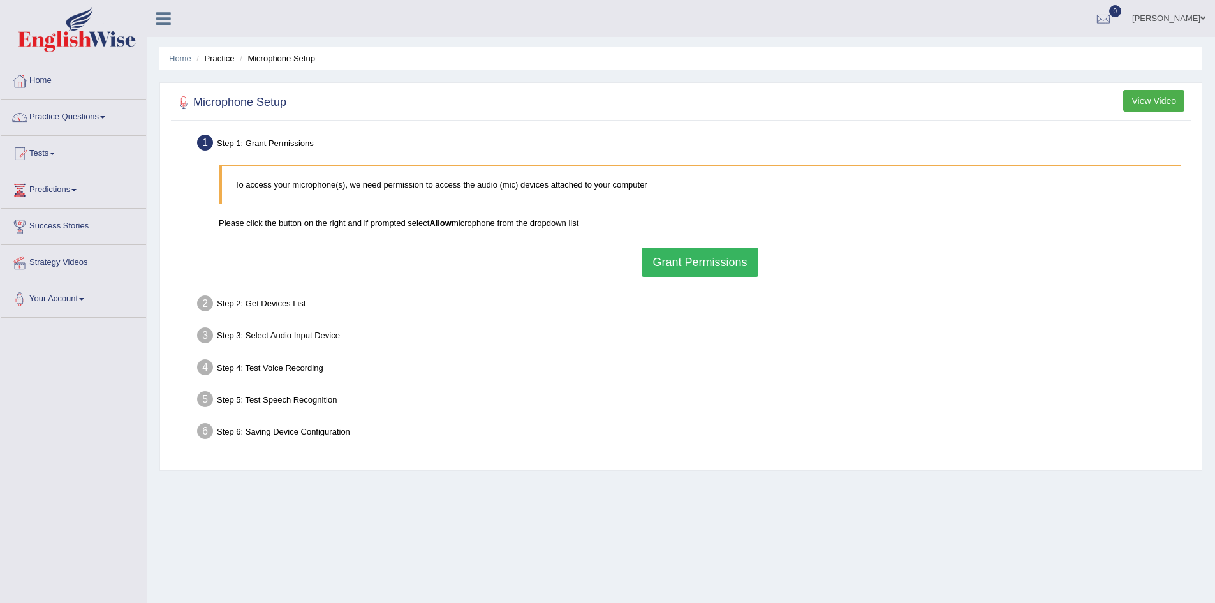
click at [693, 265] on button "Grant Permissions" at bounding box center [700, 261] width 116 height 29
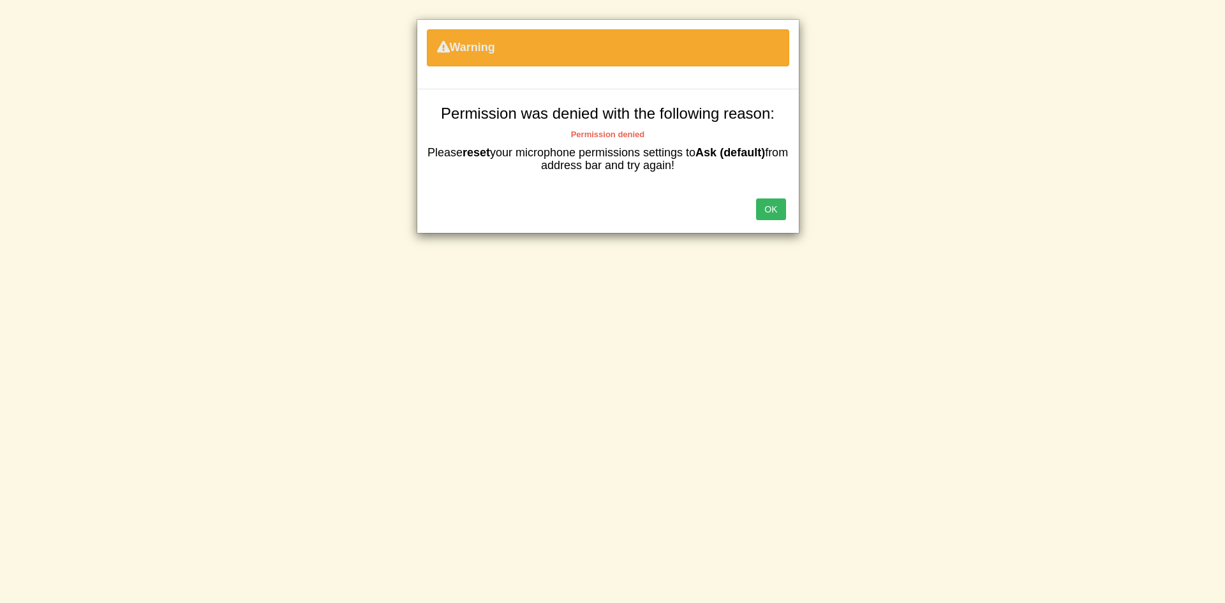
click at [773, 207] on button "OK" at bounding box center [770, 209] width 29 height 22
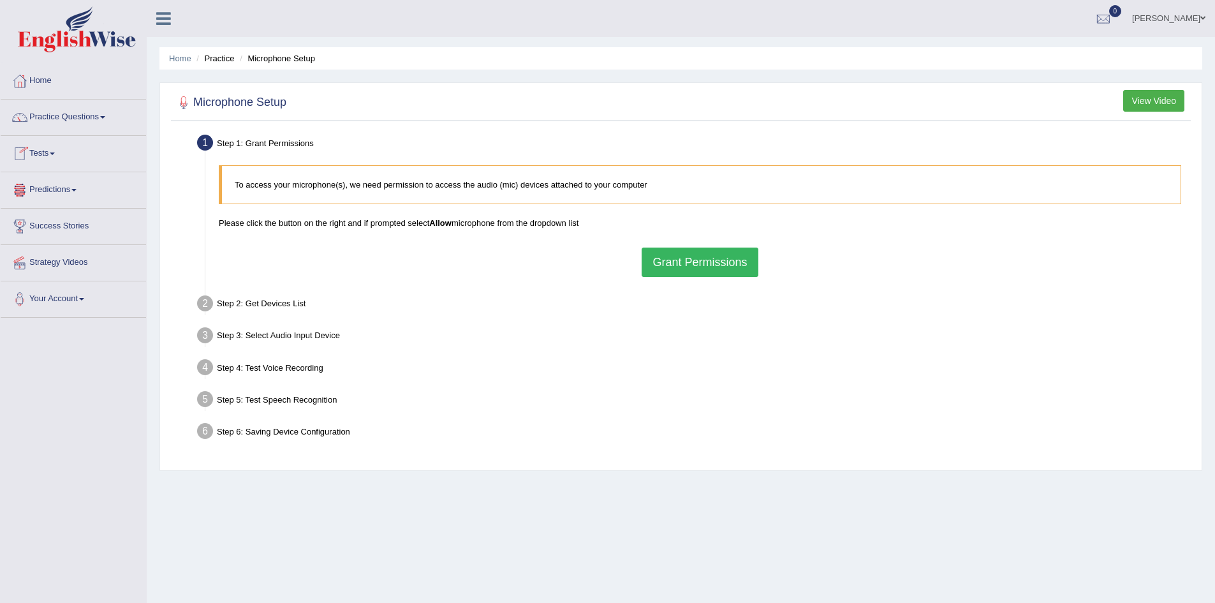
click at [701, 252] on button "Grant Permissions" at bounding box center [700, 261] width 116 height 29
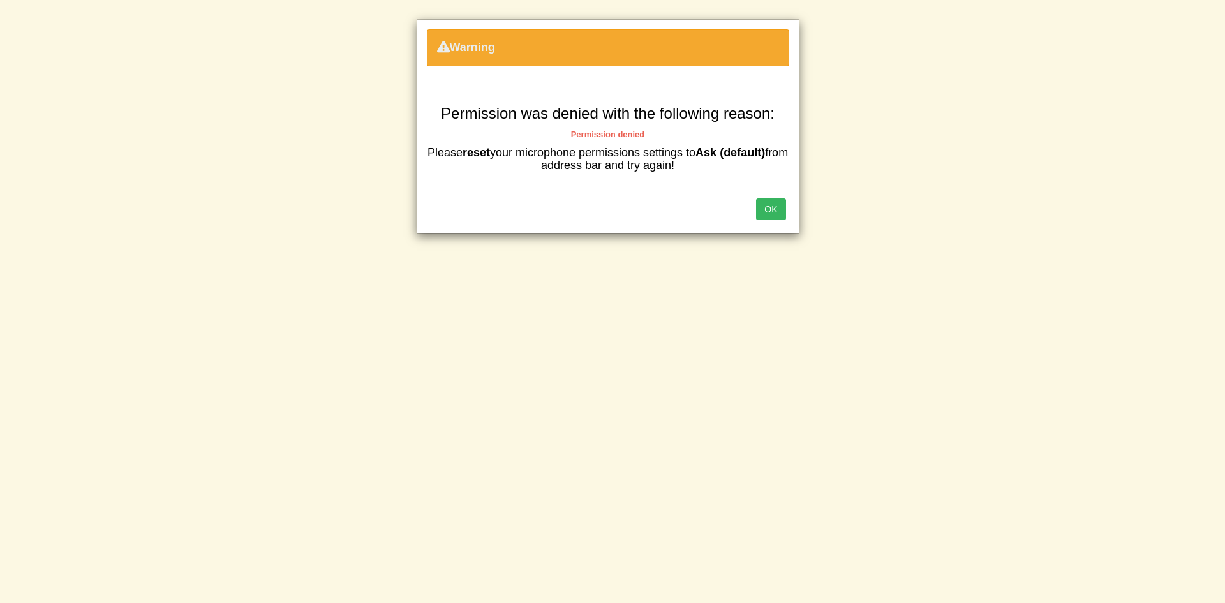
drag, startPoint x: 760, startPoint y: 205, endPoint x: 767, endPoint y: 205, distance: 7.0
click at [760, 205] on button "OK" at bounding box center [770, 209] width 29 height 22
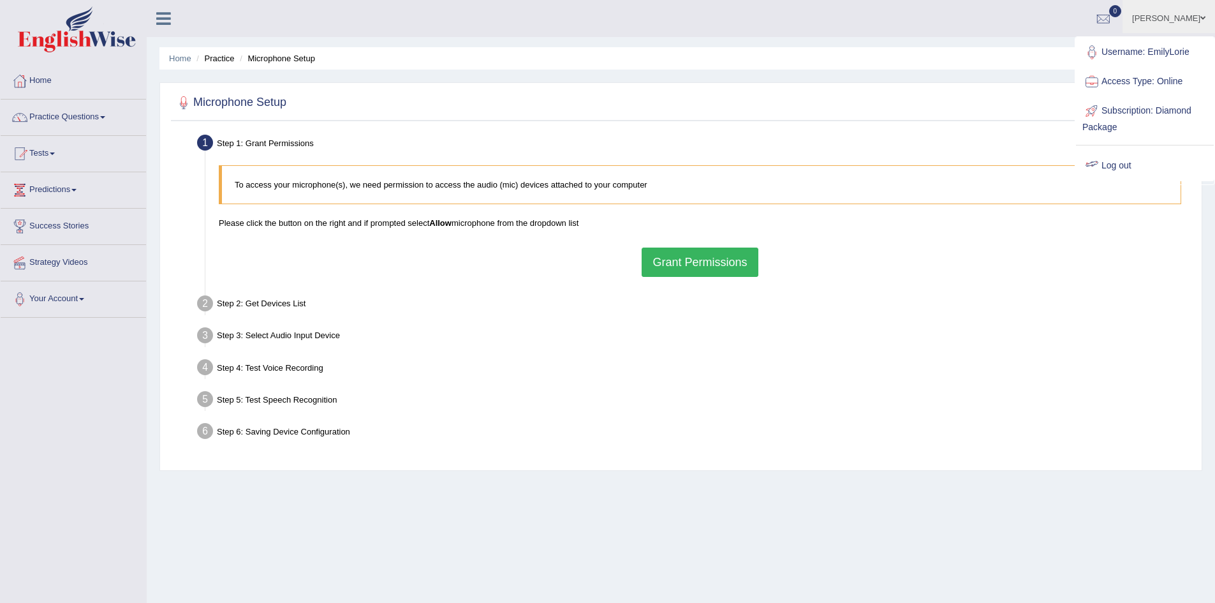
click at [1123, 157] on link "Log out" at bounding box center [1145, 165] width 138 height 29
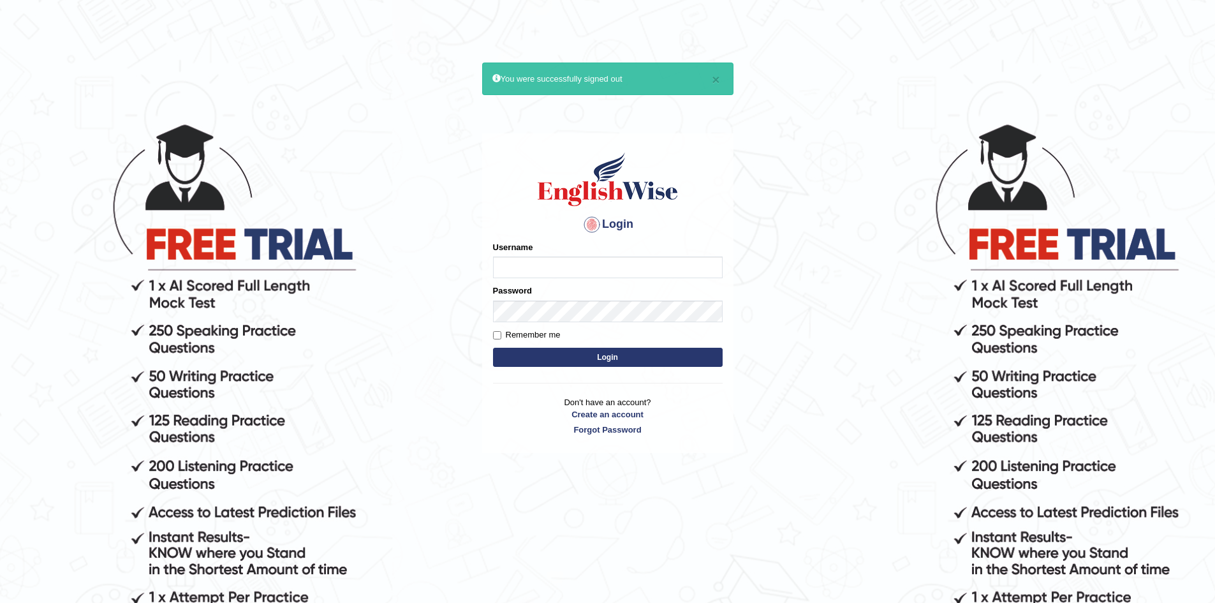
click at [618, 251] on div "Username" at bounding box center [608, 259] width 230 height 37
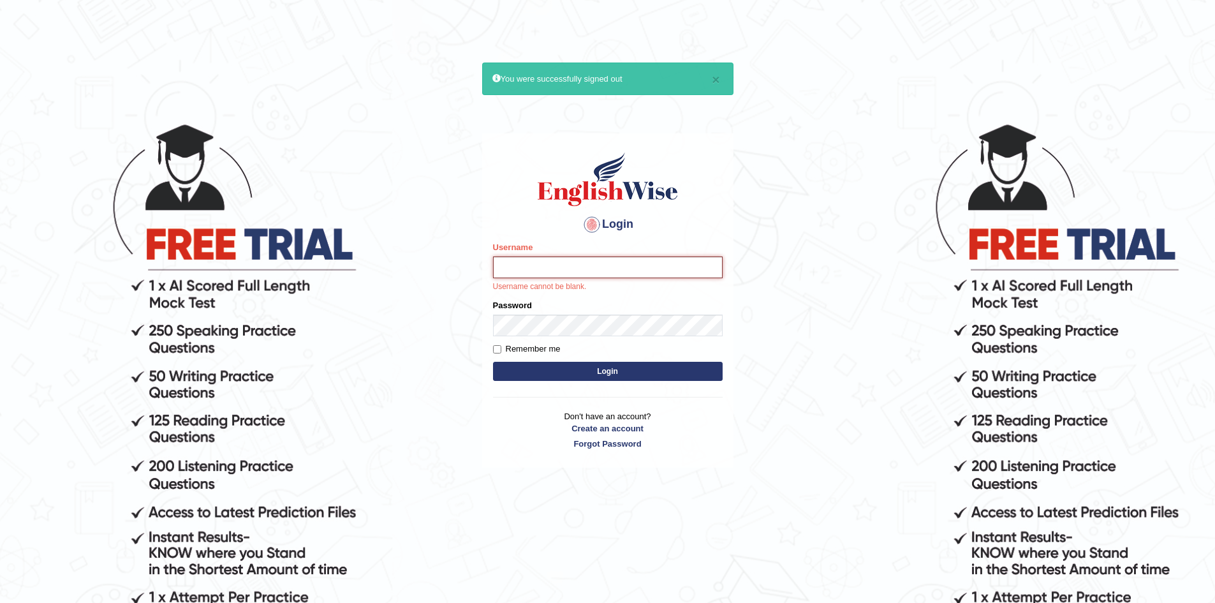
click at [647, 267] on input "Username" at bounding box center [608, 267] width 230 height 22
type input "EmilyLorie"
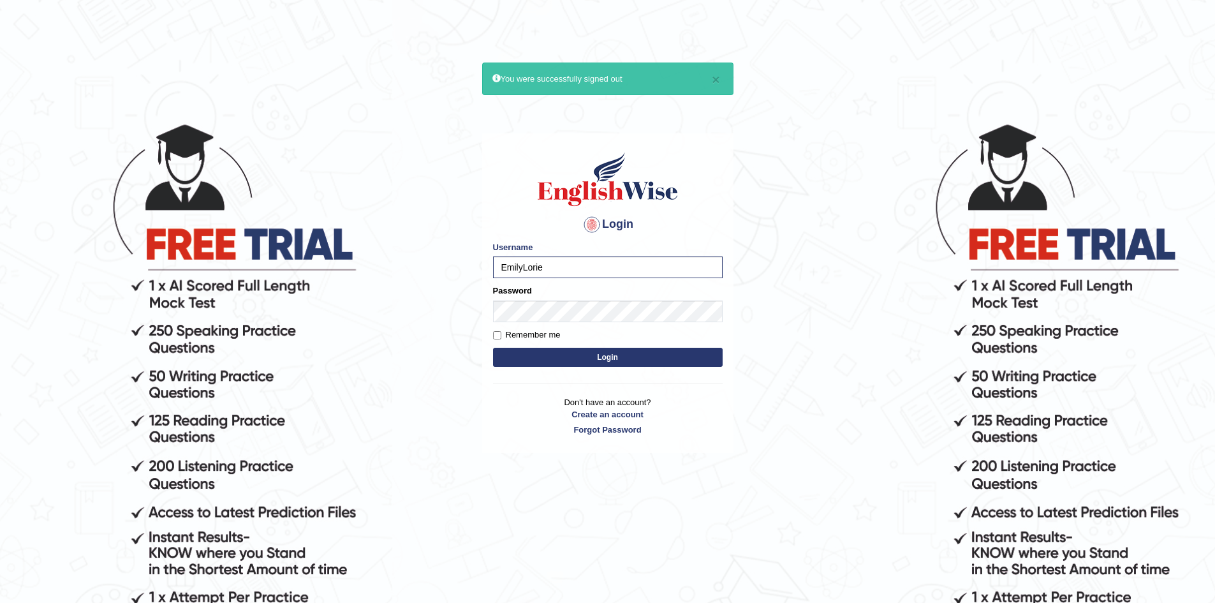
click at [616, 358] on button "Login" at bounding box center [608, 357] width 230 height 19
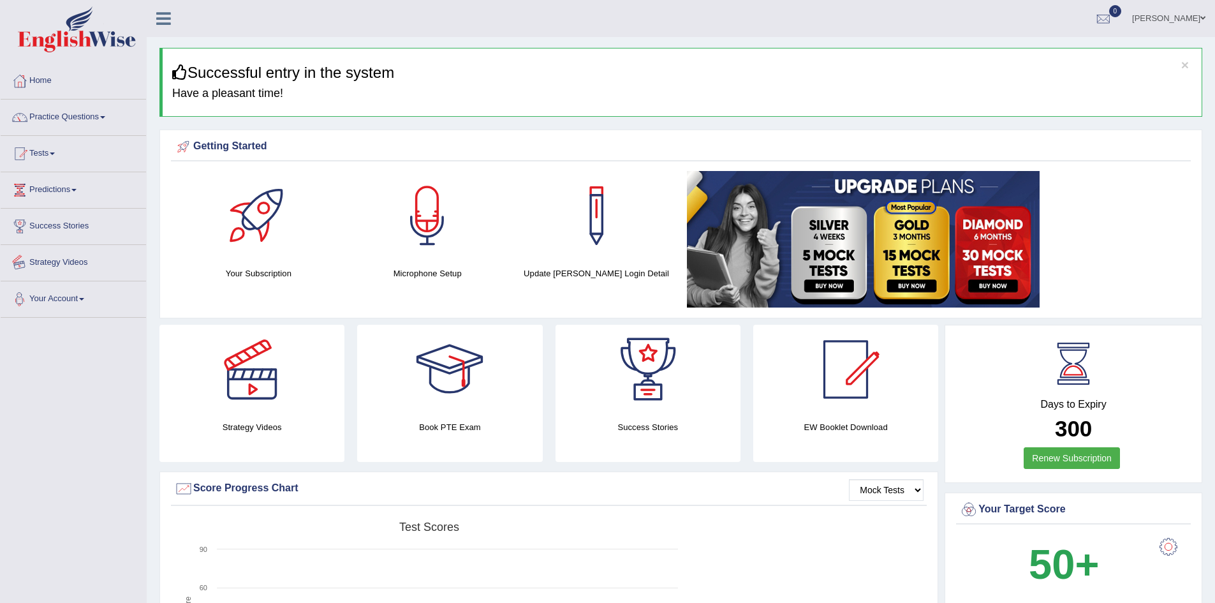
click at [103, 286] on link "Your Account" at bounding box center [73, 297] width 145 height 32
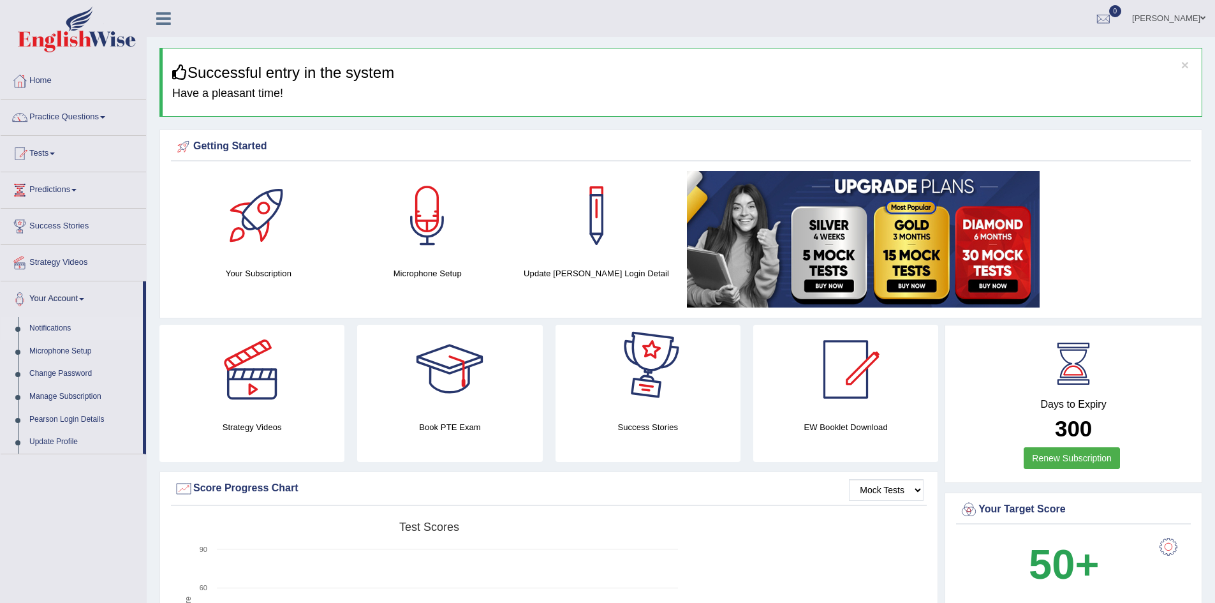
click at [71, 334] on link "Notifications" at bounding box center [83, 328] width 119 height 23
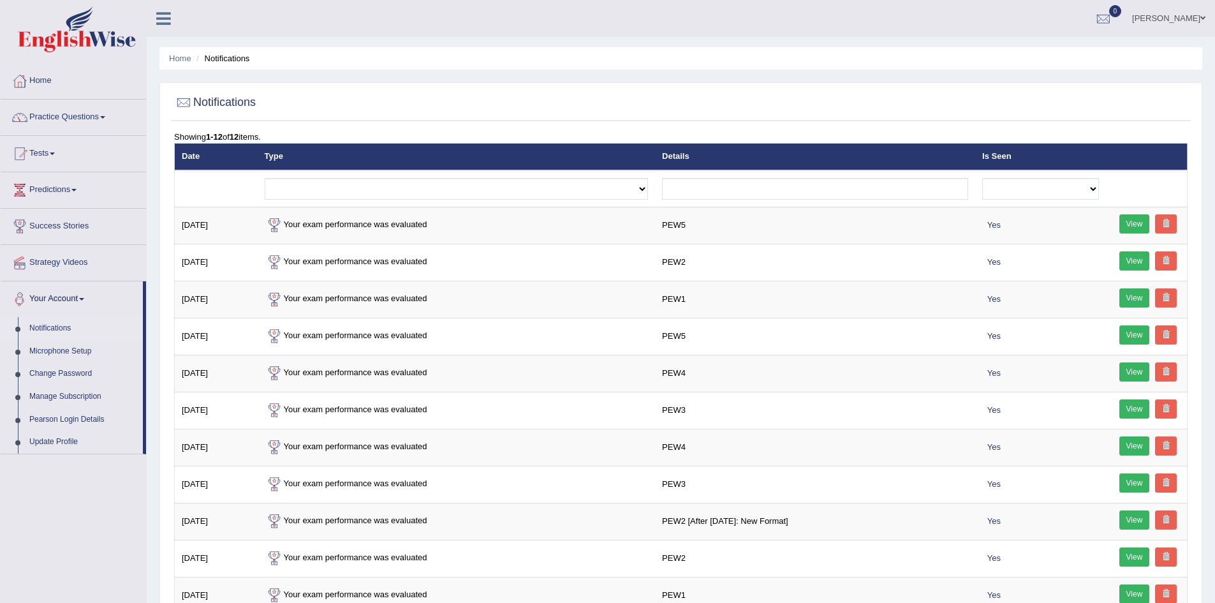
click at [63, 338] on link "Notifications" at bounding box center [83, 328] width 119 height 23
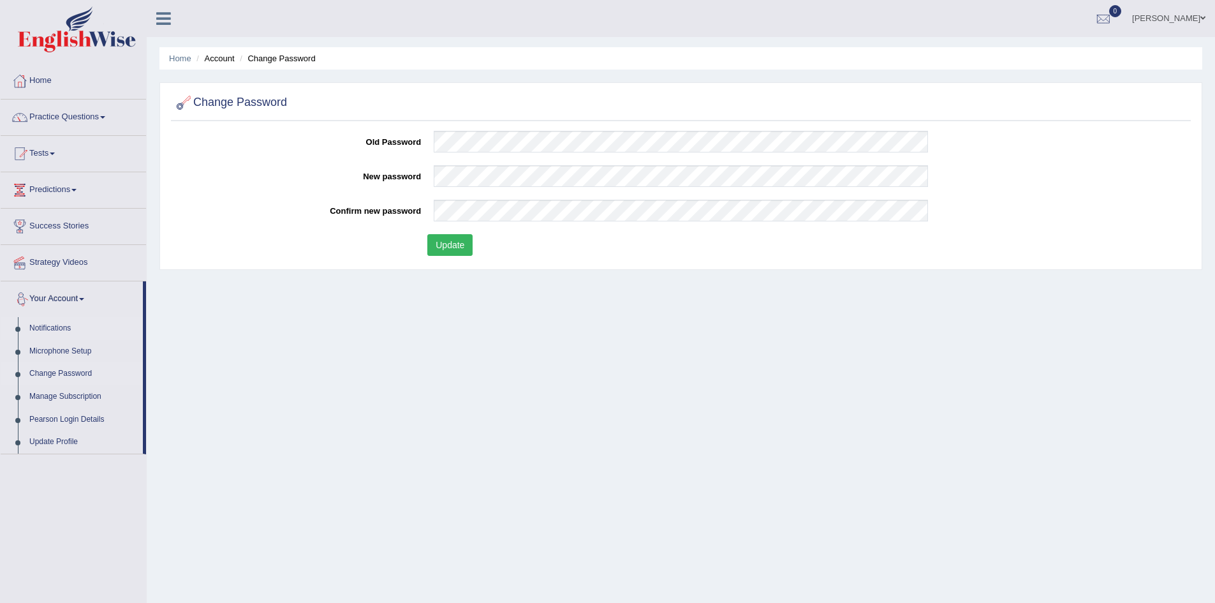
click at [74, 334] on link "Notifications" at bounding box center [83, 328] width 119 height 23
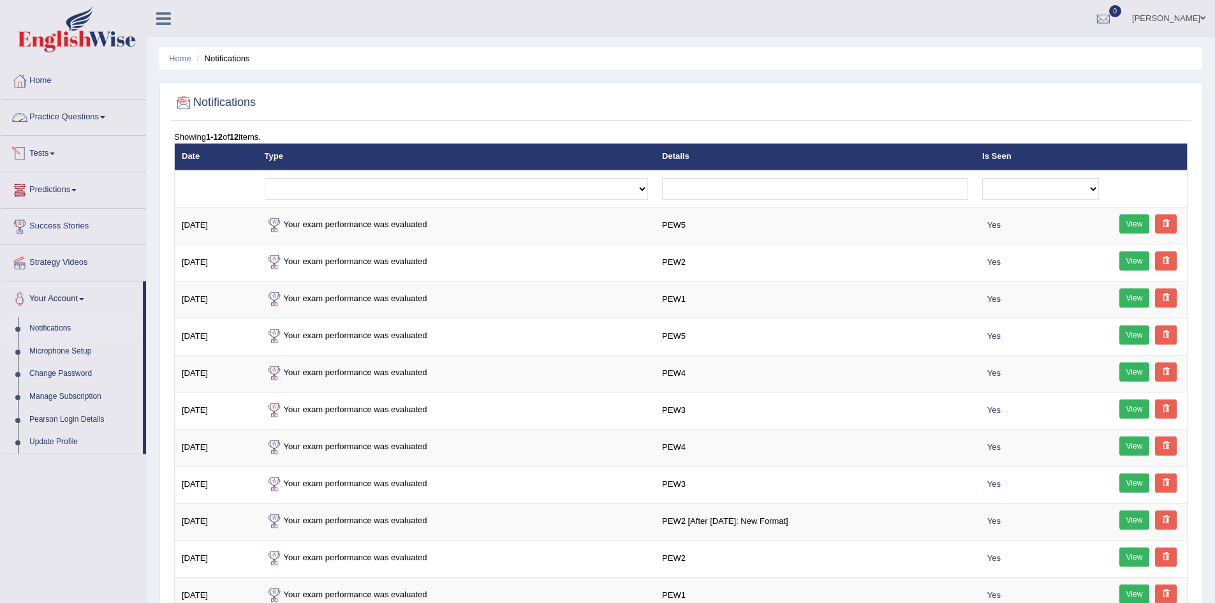
click at [90, 103] on link "Practice Questions" at bounding box center [73, 116] width 145 height 32
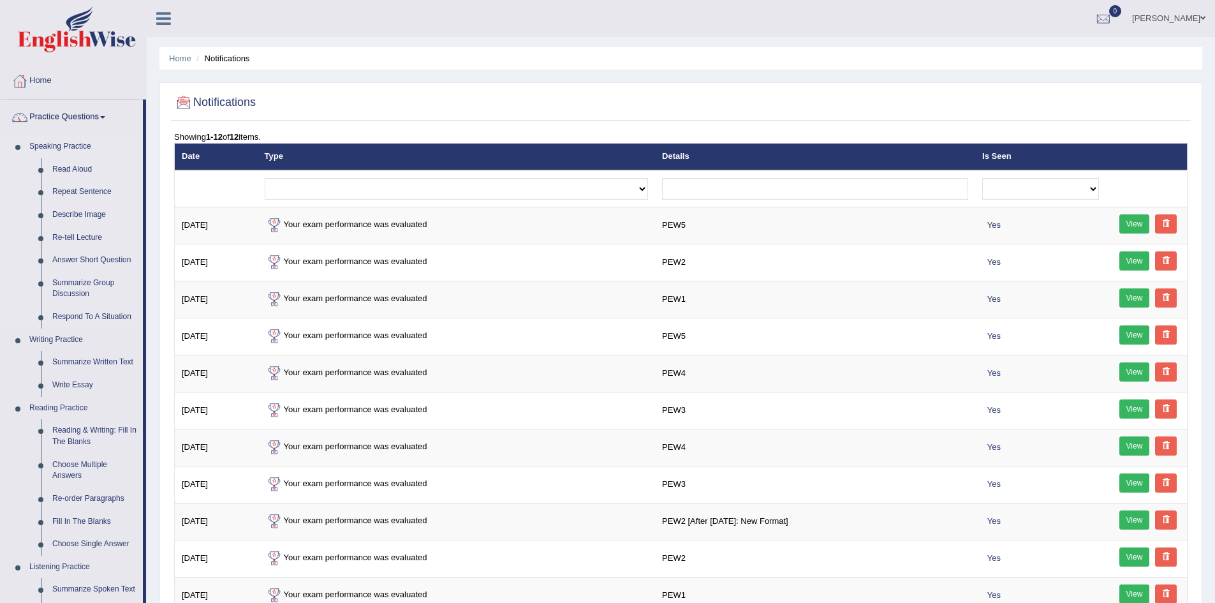
click at [80, 154] on link "Speaking Practice" at bounding box center [83, 146] width 119 height 23
click at [78, 153] on link "Speaking Practice" at bounding box center [83, 146] width 119 height 23
click at [85, 153] on link "Speaking Practice" at bounding box center [83, 146] width 119 height 23
click at [75, 164] on link "Read Aloud" at bounding box center [95, 169] width 96 height 23
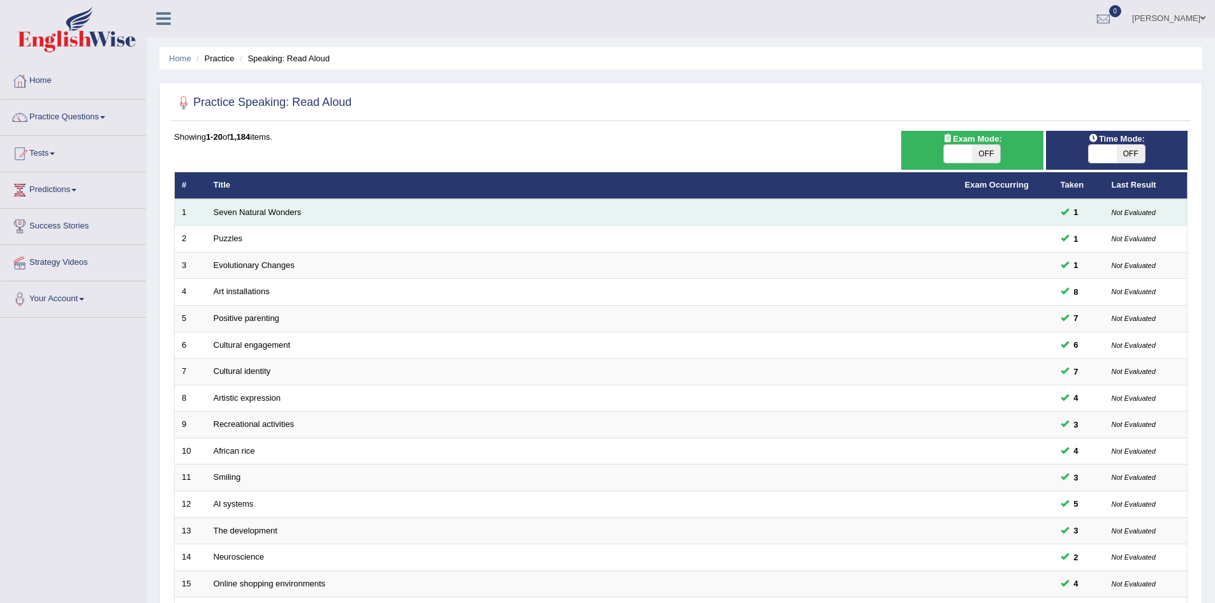
click at [247, 205] on td "Seven Natural Wonders" at bounding box center [582, 212] width 751 height 27
click at [258, 207] on link "Seven Natural Wonders" at bounding box center [258, 212] width 88 height 10
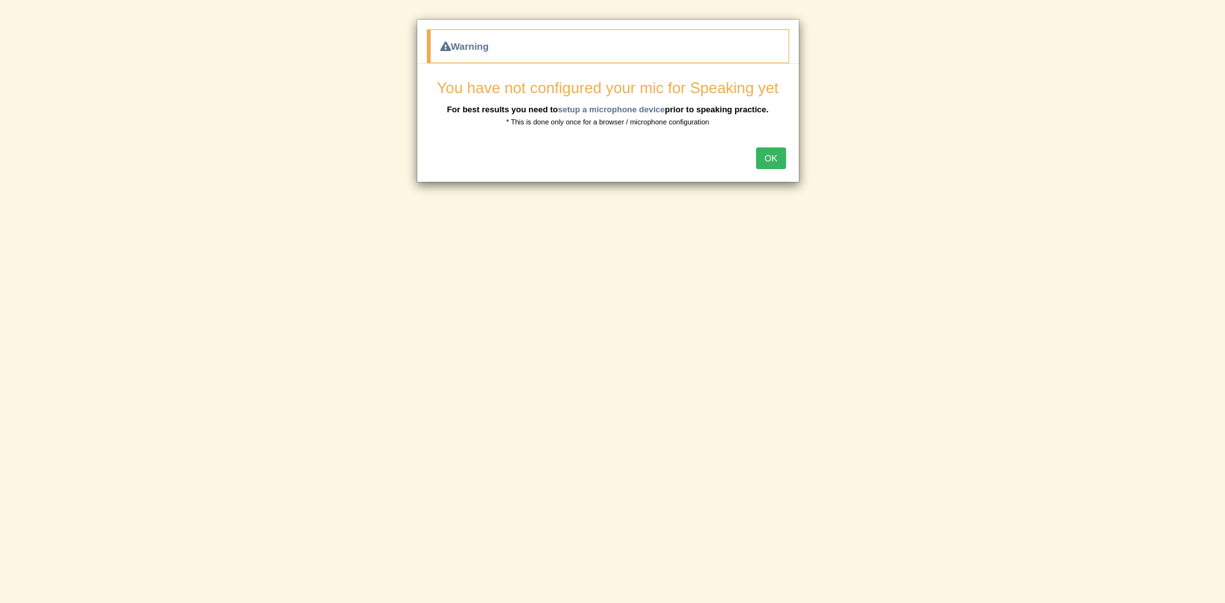
click at [387, 144] on div "Warning You have not configured your mic for Speaking yet For best results you …" at bounding box center [612, 301] width 1225 height 603
click at [781, 147] on div "OK" at bounding box center [607, 159] width 381 height 45
click at [774, 150] on button "OK" at bounding box center [770, 158] width 29 height 22
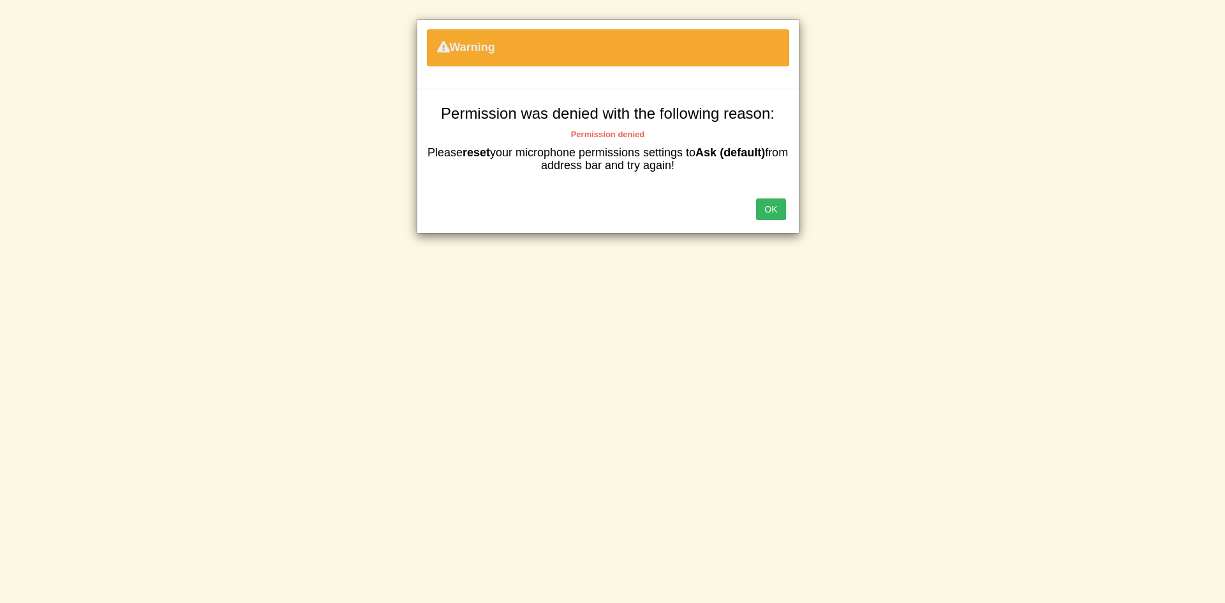
click at [773, 209] on button "OK" at bounding box center [770, 209] width 29 height 22
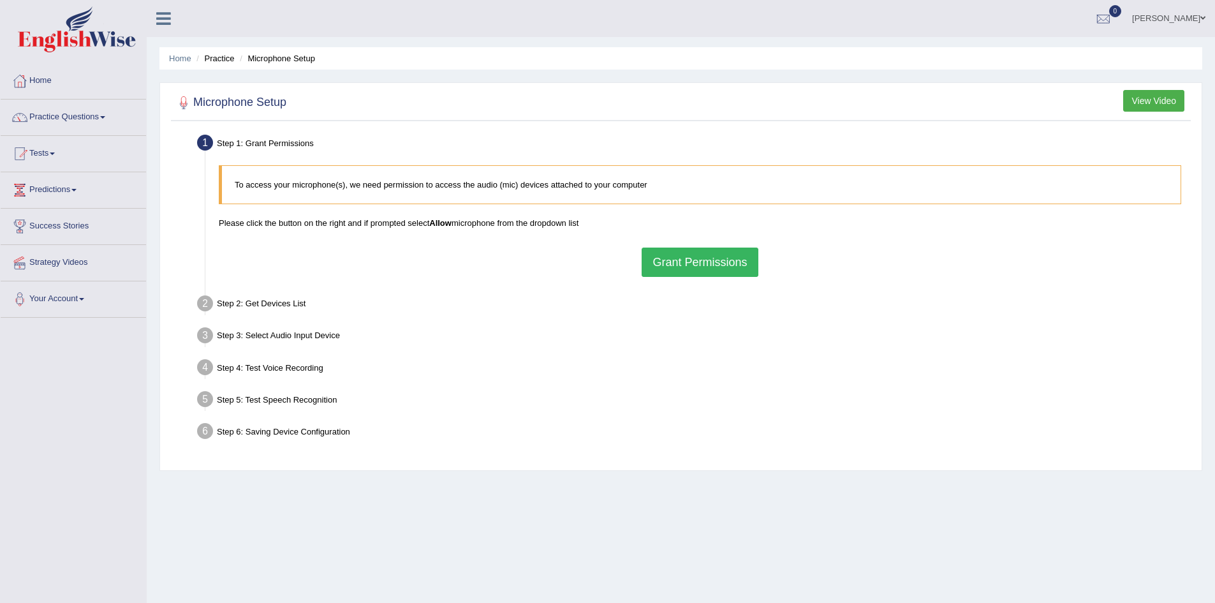
click at [442, 213] on div "To access your microphone(s), we need permission to access the audio (mic) devi…" at bounding box center [699, 221] width 975 height 124
click at [269, 303] on div "Step 2: Get Devices List" at bounding box center [693, 305] width 1005 height 28
drag, startPoint x: 311, startPoint y: 259, endPoint x: 323, endPoint y: 254, distance: 12.3
click at [320, 255] on div "To access your microphone(s), we need permission to access the audio (mic) devi…" at bounding box center [699, 221] width 975 height 124
click at [662, 251] on button "Grant Permissions" at bounding box center [700, 261] width 116 height 29
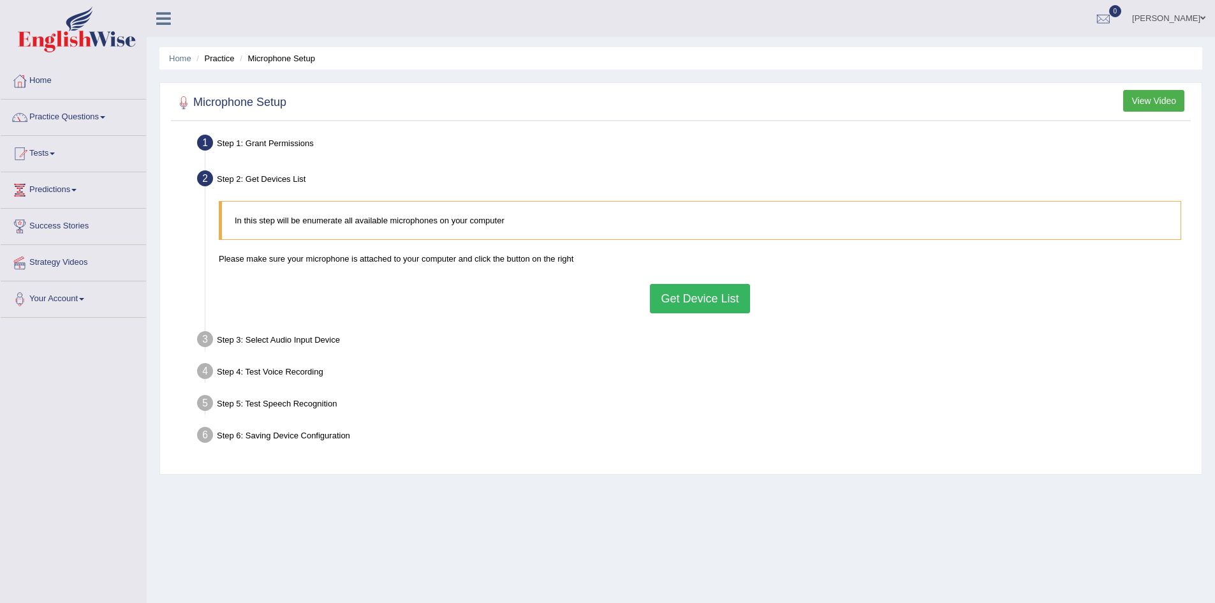
click at [710, 292] on button "Get Device List" at bounding box center [700, 298] width 100 height 29
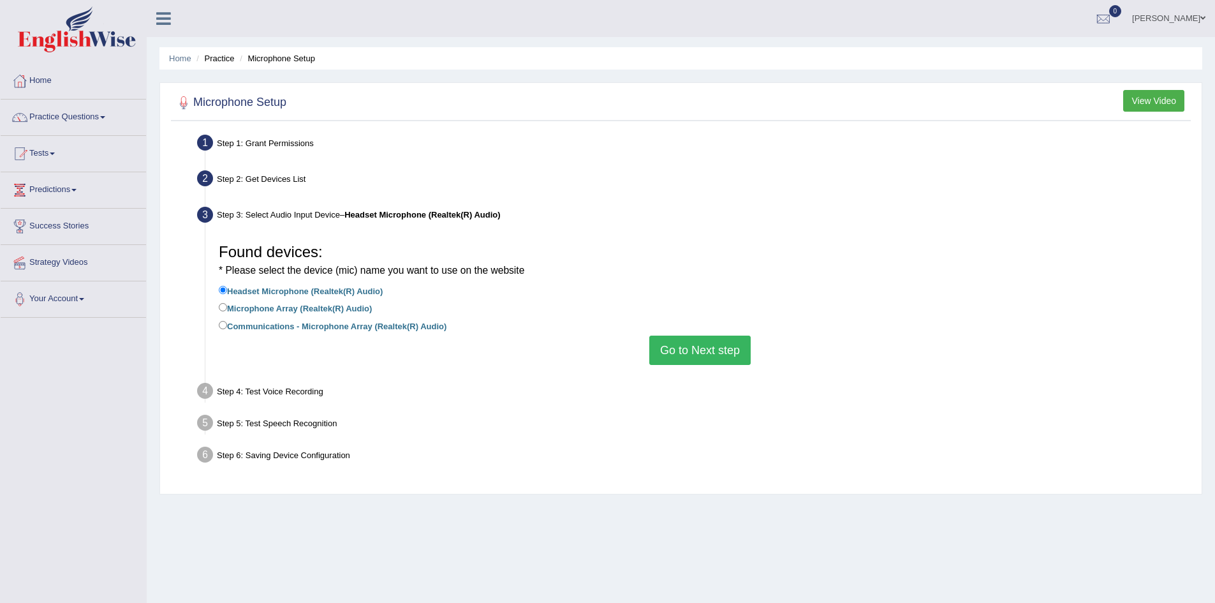
click at [694, 344] on button "Go to Next step" at bounding box center [699, 350] width 101 height 29
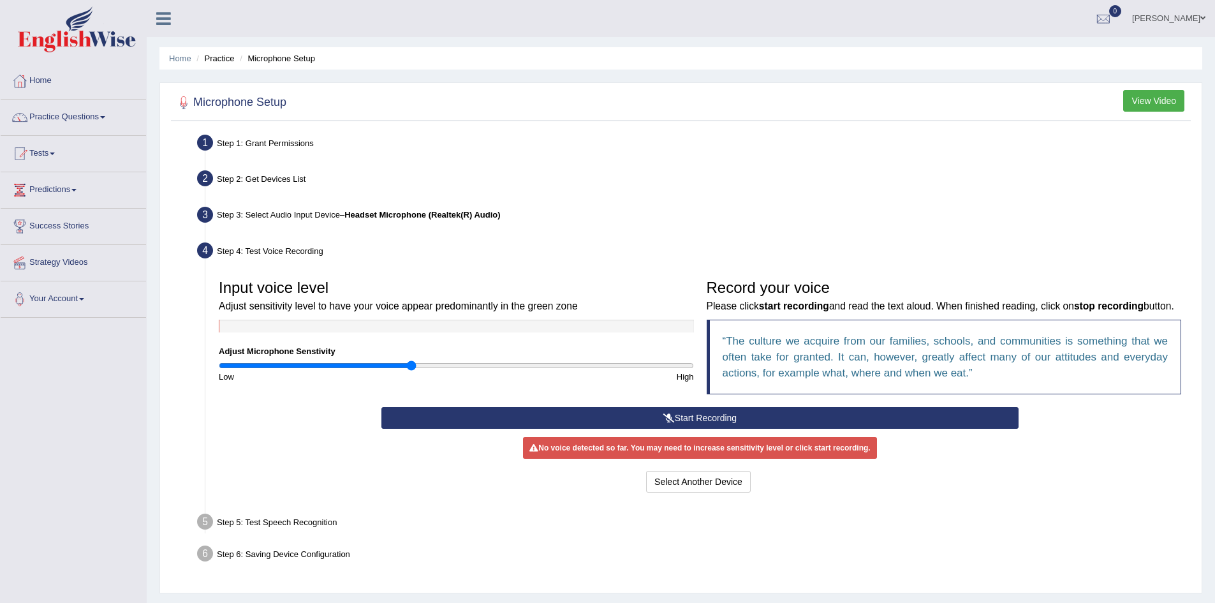
drag, startPoint x: 449, startPoint y: 362, endPoint x: 413, endPoint y: 364, distance: 35.7
click at [413, 364] on input "range" at bounding box center [456, 365] width 475 height 10
click at [389, 358] on div "Input voice level Adjust sensitivity level to have your voice appear predominan…" at bounding box center [456, 328] width 488 height 110
drag, startPoint x: 397, startPoint y: 369, endPoint x: 400, endPoint y: 362, distance: 7.5
type input "0.76"
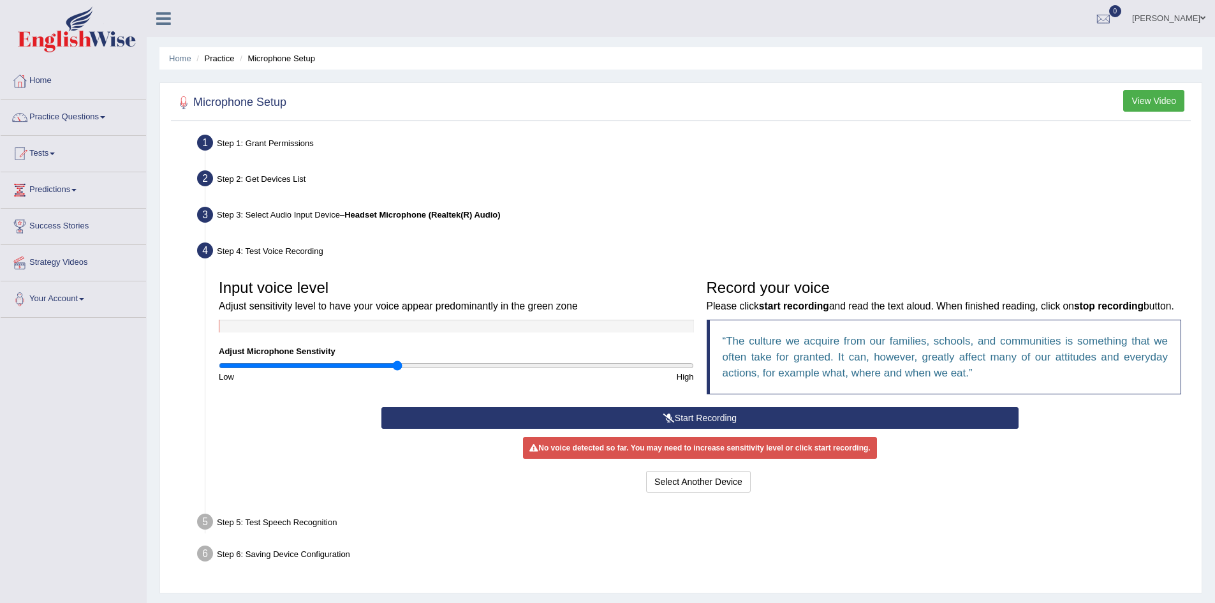
click at [397, 368] on input "range" at bounding box center [456, 365] width 475 height 10
click at [679, 426] on button "Start Recording" at bounding box center [699, 418] width 637 height 22
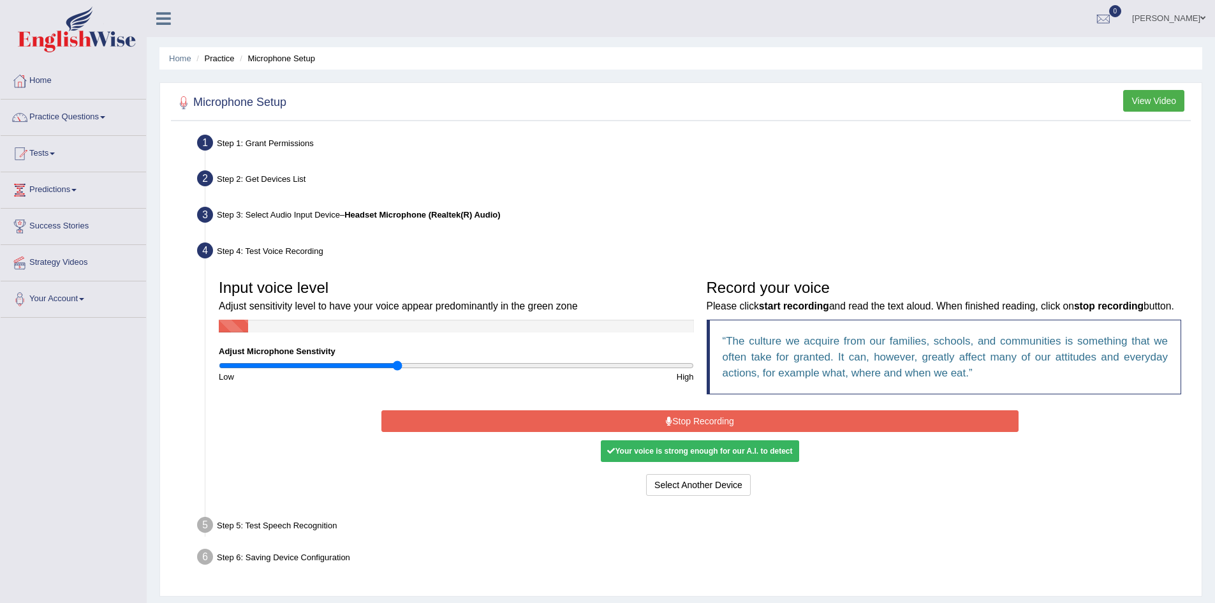
click at [762, 462] on div "Your voice is strong enough for our A.I. to detect" at bounding box center [700, 451] width 198 height 22
click at [698, 432] on button "Stop Recording" at bounding box center [699, 421] width 637 height 22
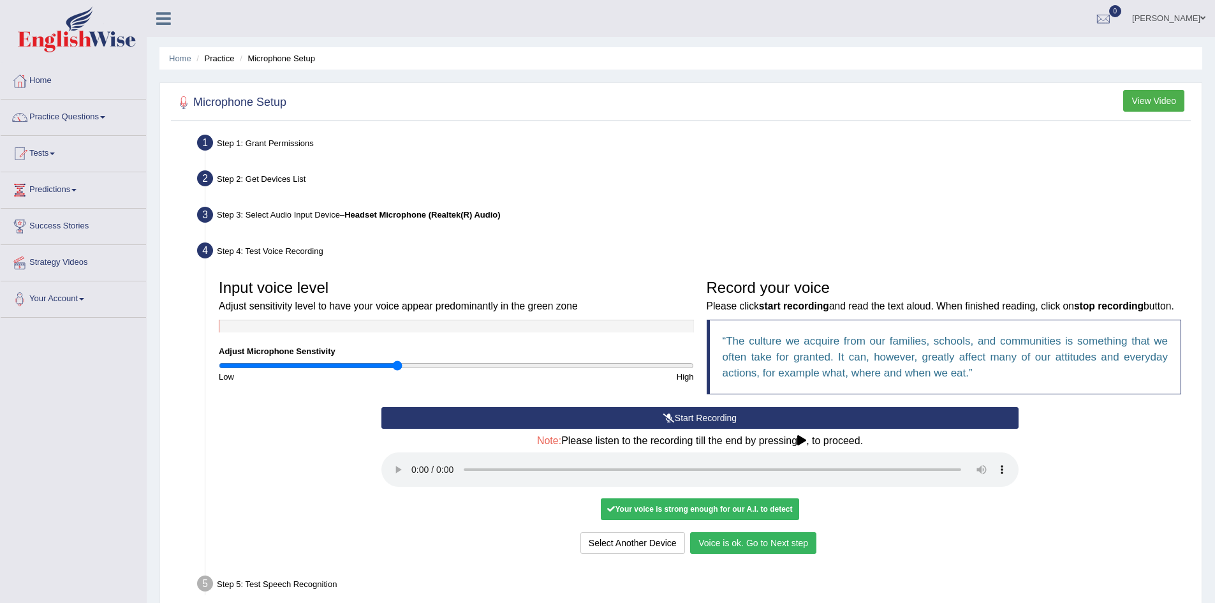
click at [691, 424] on button "Start Recording" at bounding box center [699, 418] width 637 height 22
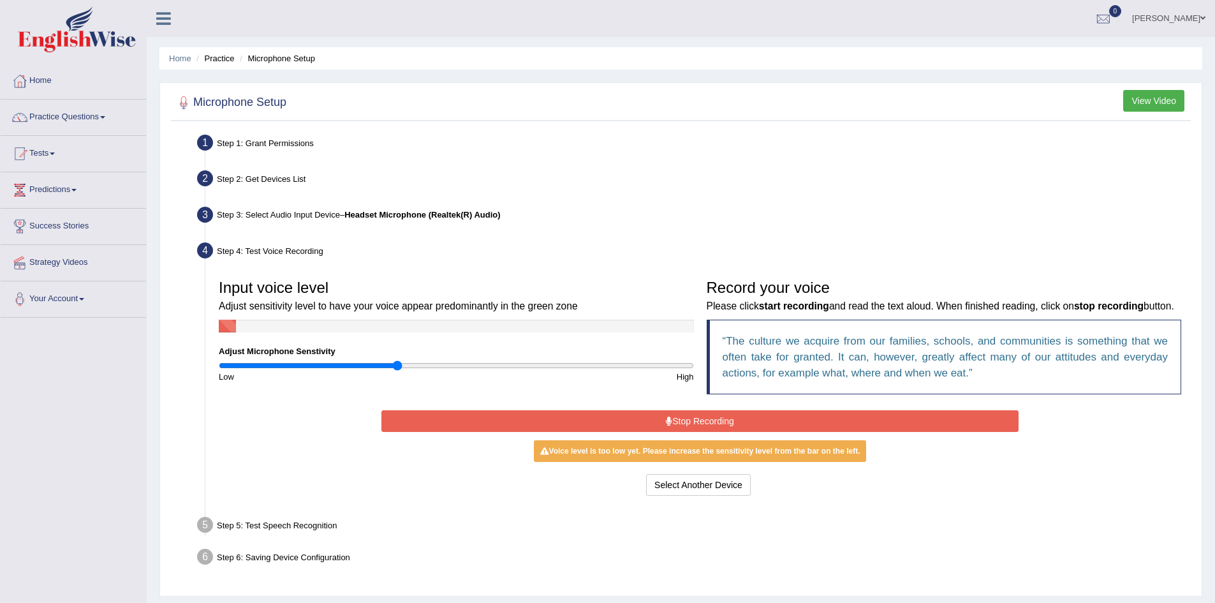
click at [706, 429] on button "Stop Recording" at bounding box center [699, 421] width 637 height 22
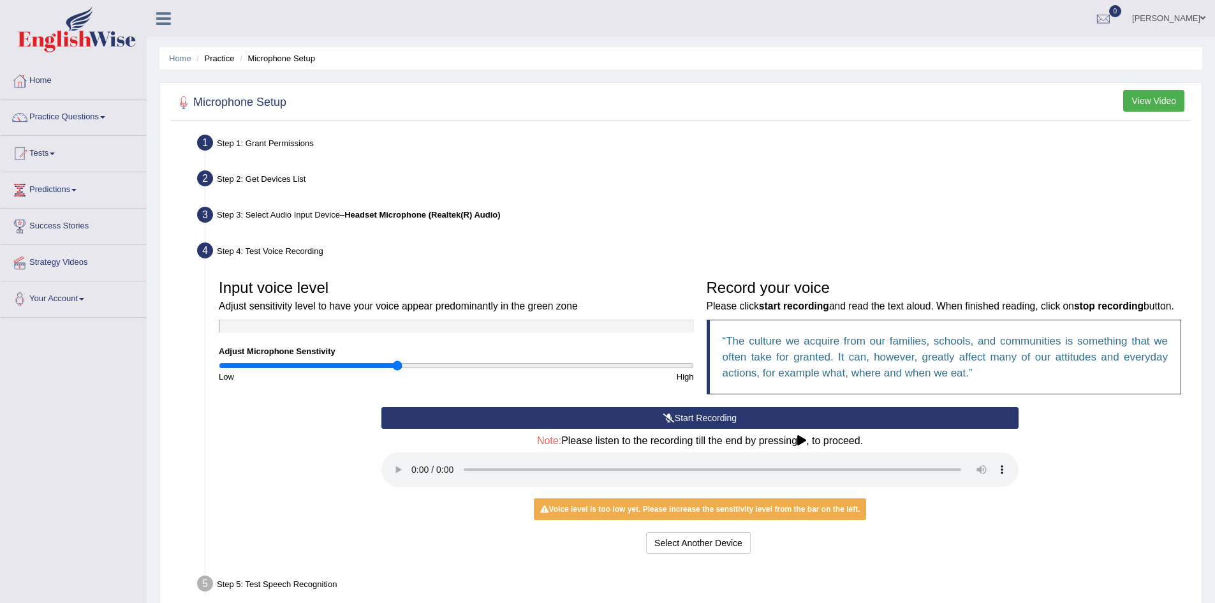
click at [672, 427] on button "Start Recording" at bounding box center [699, 418] width 637 height 22
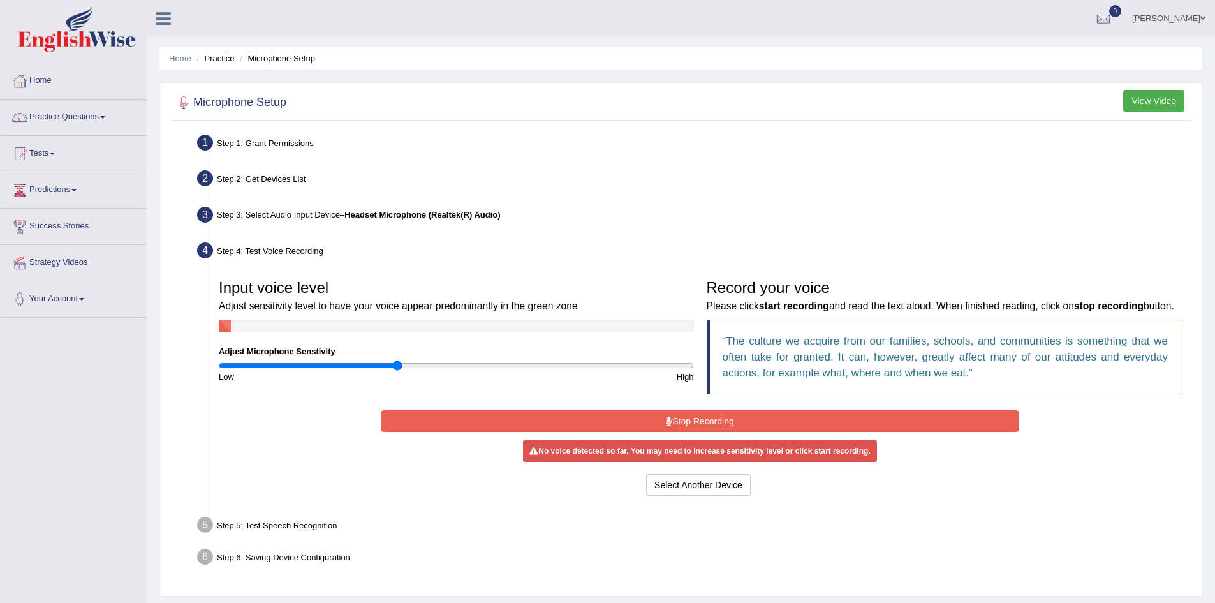
click at [517, 432] on button "Stop Recording" at bounding box center [699, 421] width 637 height 22
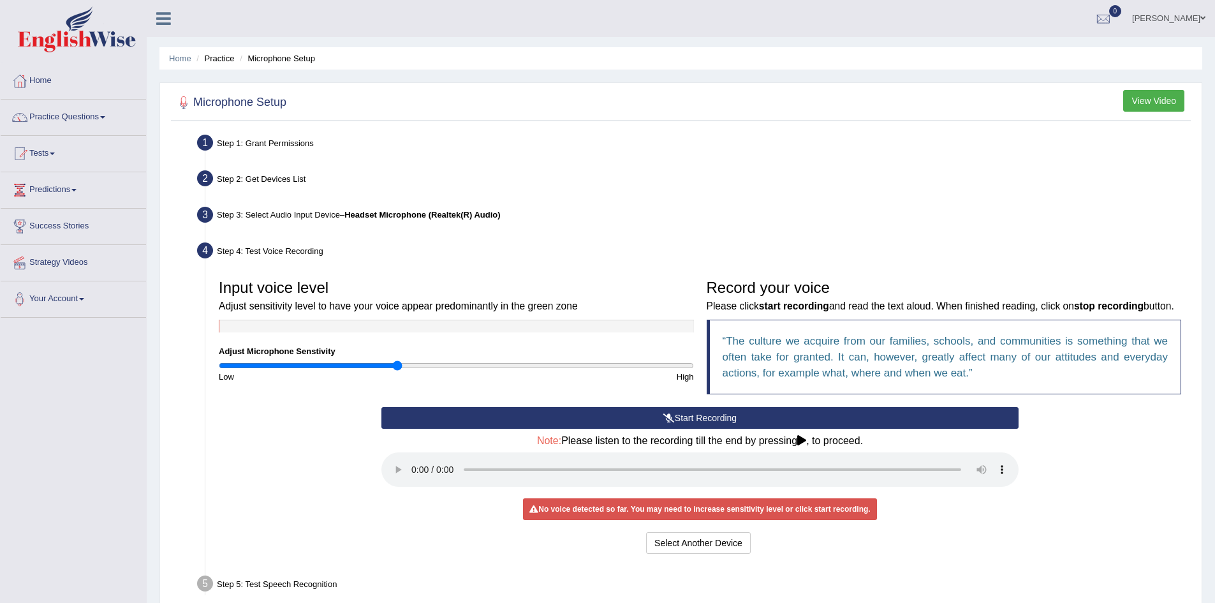
click at [967, 454] on div "Note: Please listen to the recording till the end by pressing , to proceed." at bounding box center [699, 462] width 637 height 55
click at [759, 429] on button "Start Recording" at bounding box center [699, 418] width 637 height 22
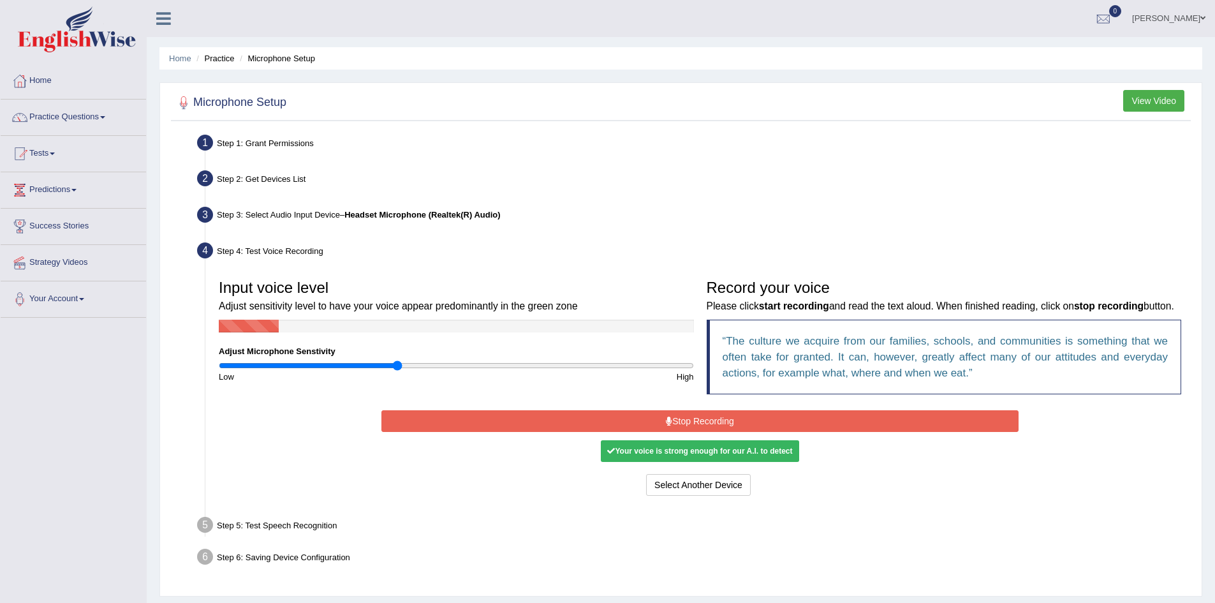
click at [584, 432] on button "Stop Recording" at bounding box center [699, 421] width 637 height 22
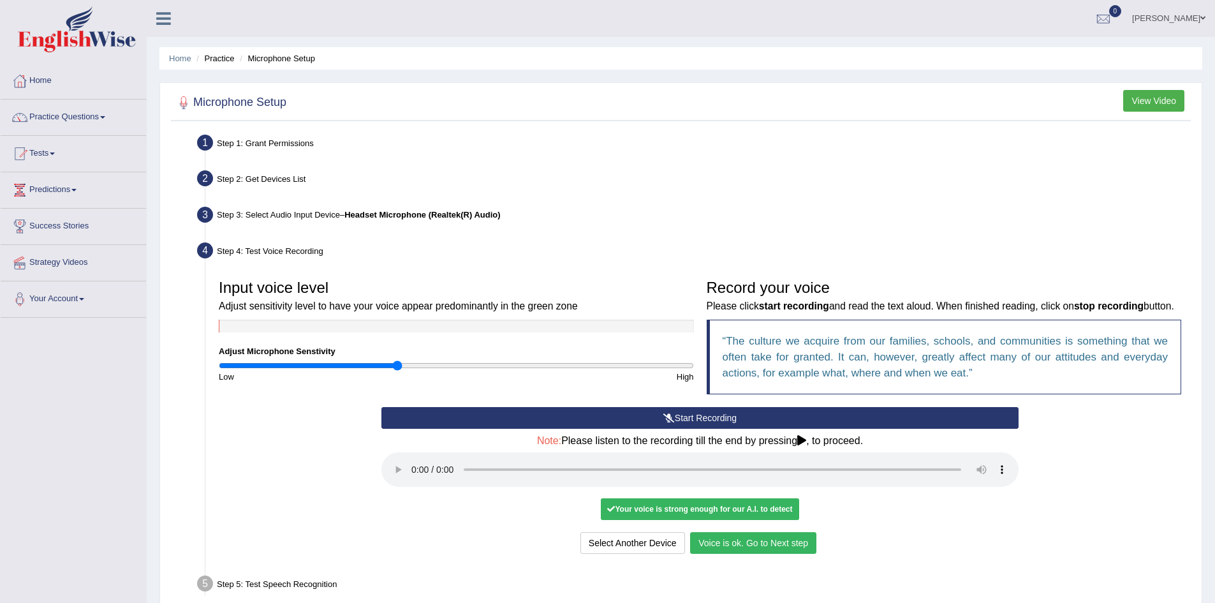
click at [672, 520] on div "Your voice is strong enough for our A.I. to detect" at bounding box center [700, 509] width 198 height 22
click at [778, 554] on button "Voice is ok. Go to Next step" at bounding box center [753, 543] width 126 height 22
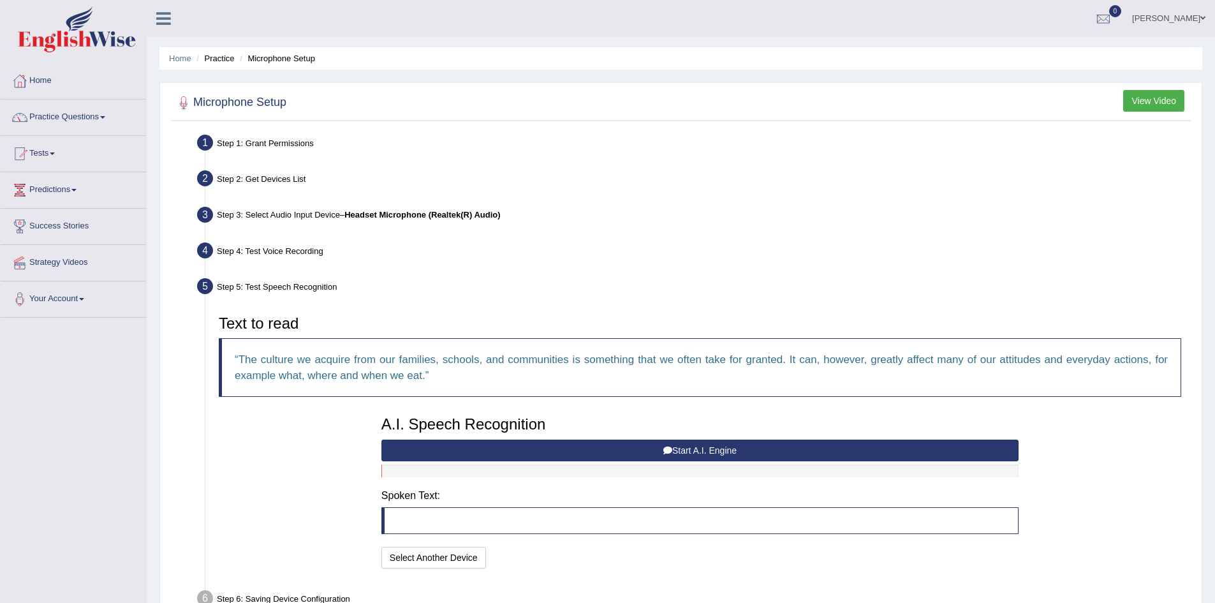
click at [694, 441] on button "Start A.I. Engine" at bounding box center [699, 450] width 637 height 22
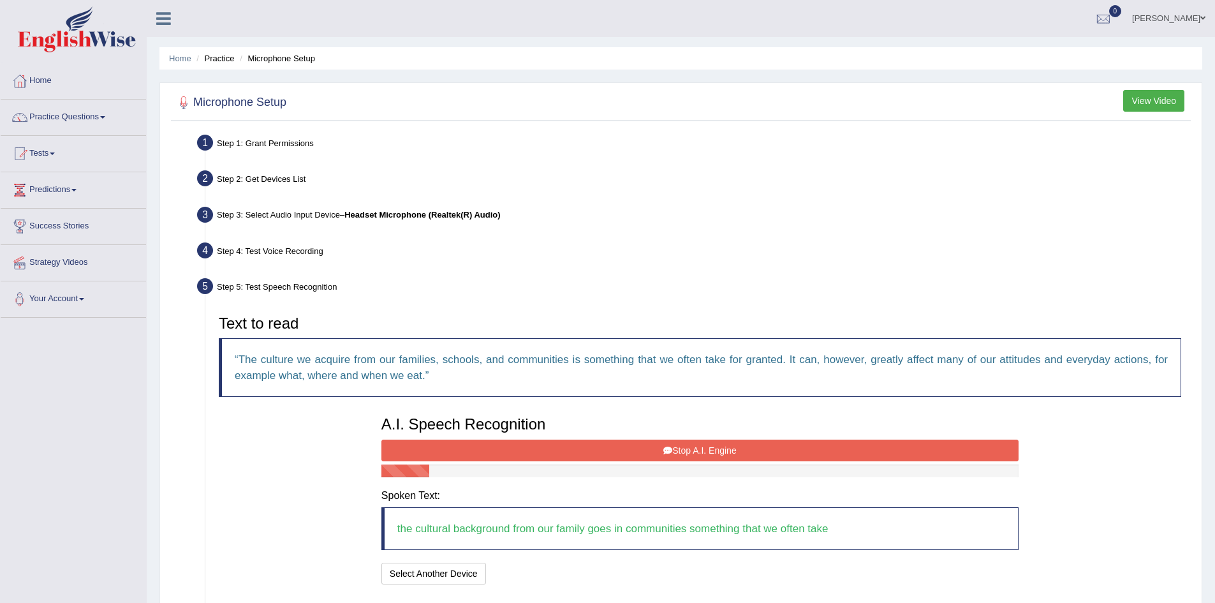
click at [734, 449] on button "Stop A.I. Engine" at bounding box center [699, 450] width 637 height 22
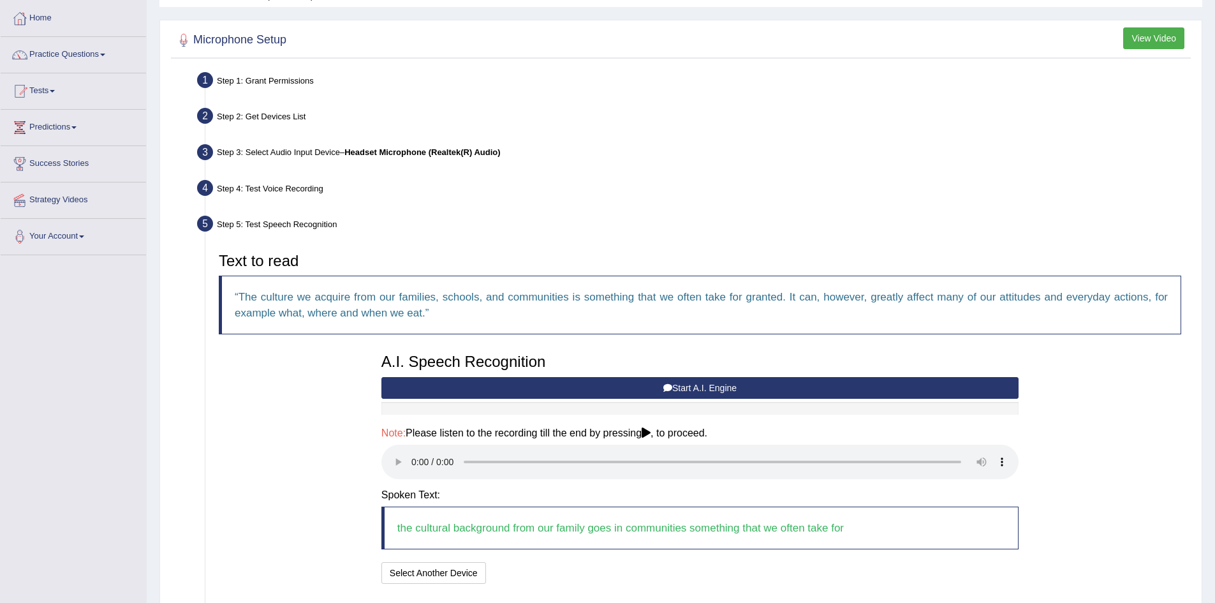
scroll to position [154, 0]
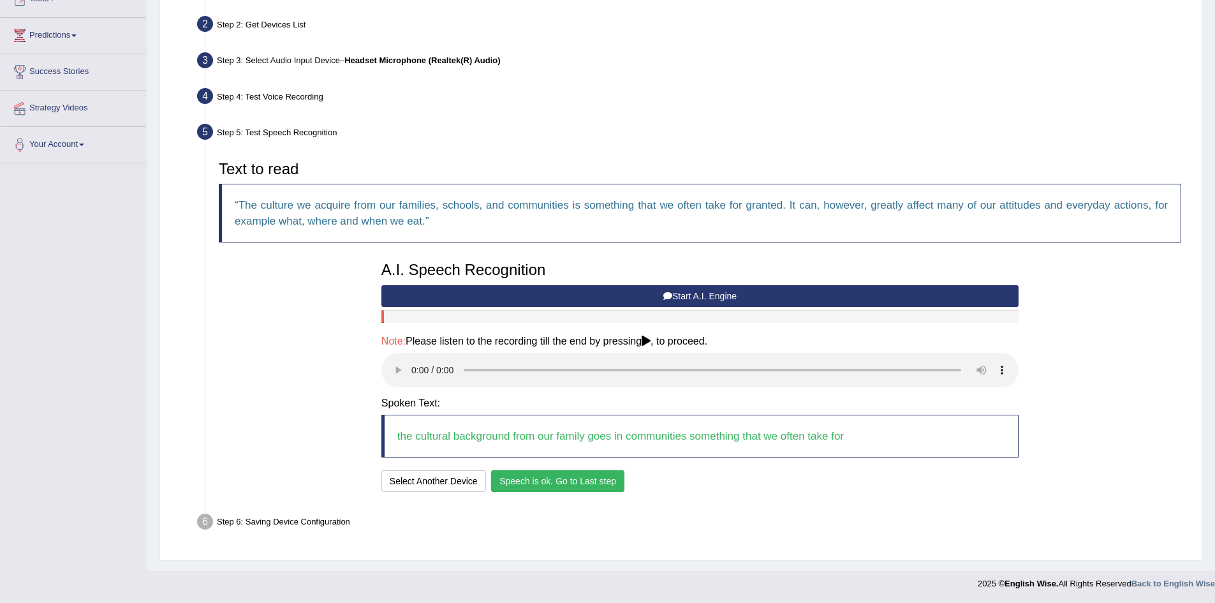
click at [567, 477] on button "Speech is ok. Go to Last step" at bounding box center [557, 481] width 133 height 22
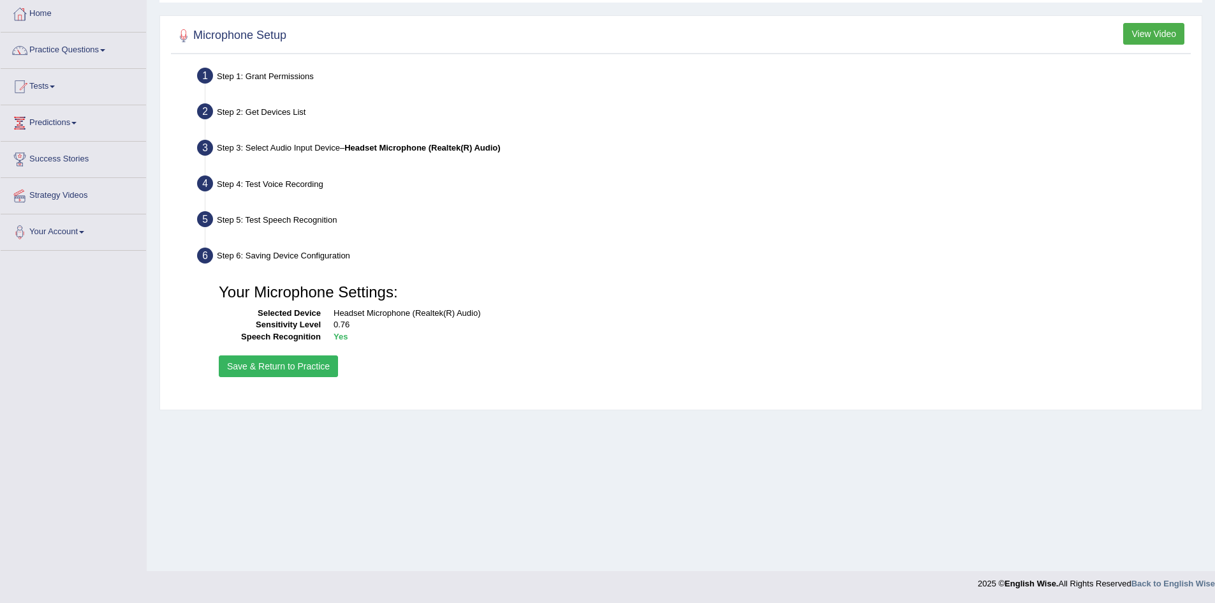
click at [277, 363] on button "Save & Return to Practice" at bounding box center [278, 366] width 119 height 22
